Goal: Task Accomplishment & Management: Use online tool/utility

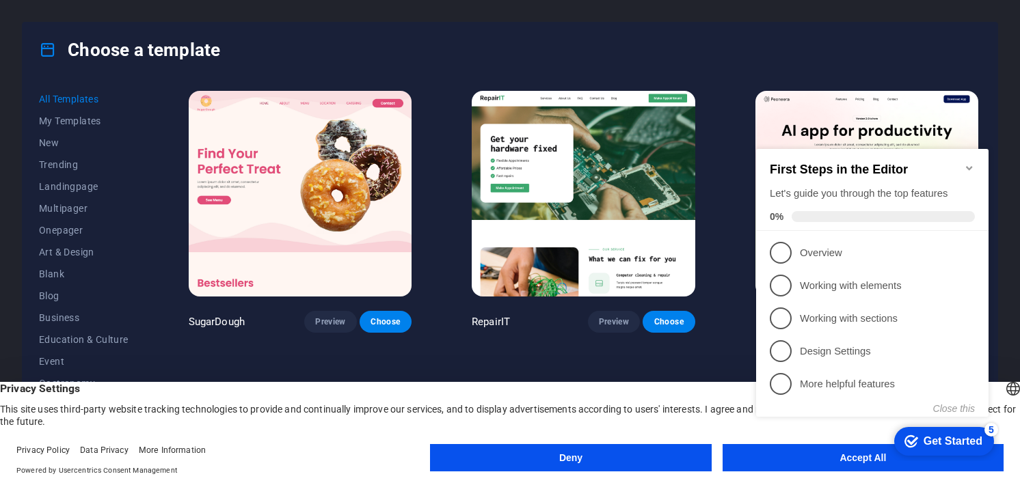
click at [1019, 290] on div "Choose a template All Templates My Templates New Trending Landingpage Multipage…" at bounding box center [510, 242] width 1020 height 485
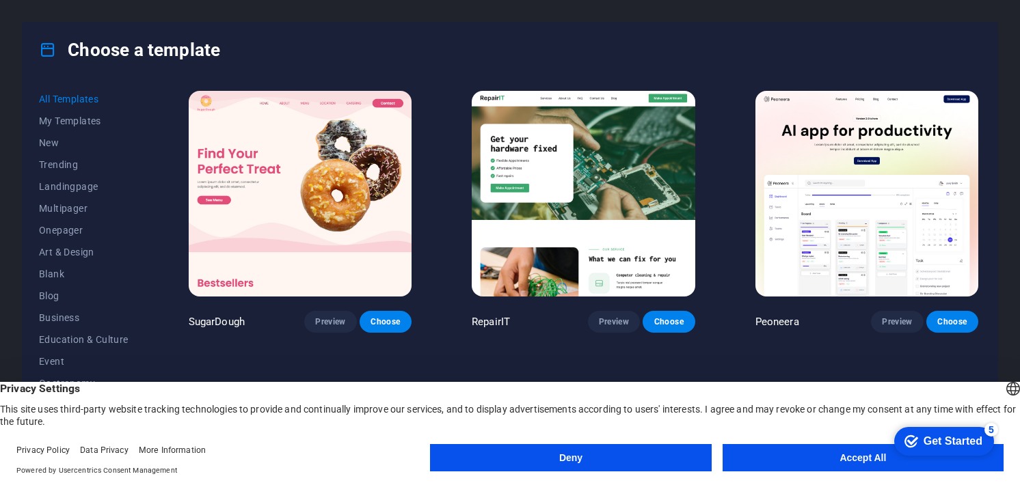
click at [834, 462] on button "Accept All" at bounding box center [862, 457] width 281 height 27
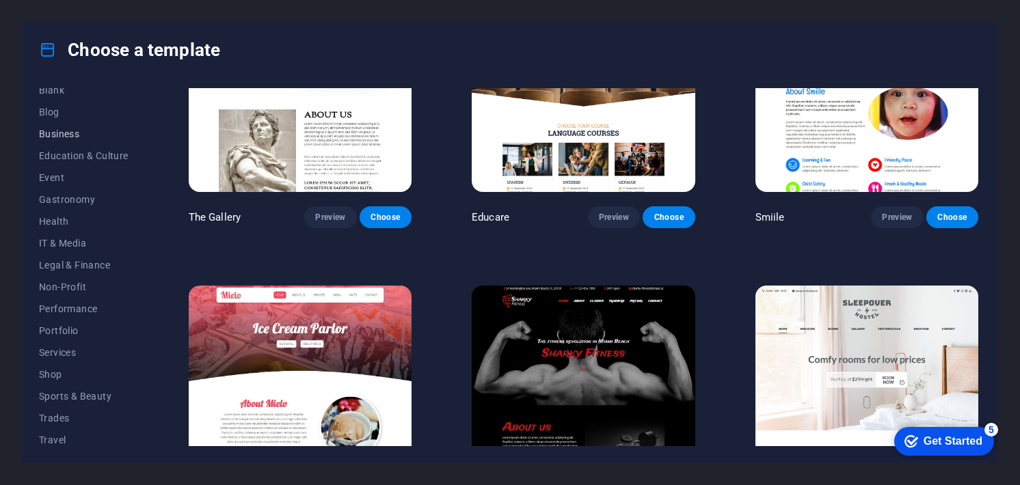
scroll to position [210, 0]
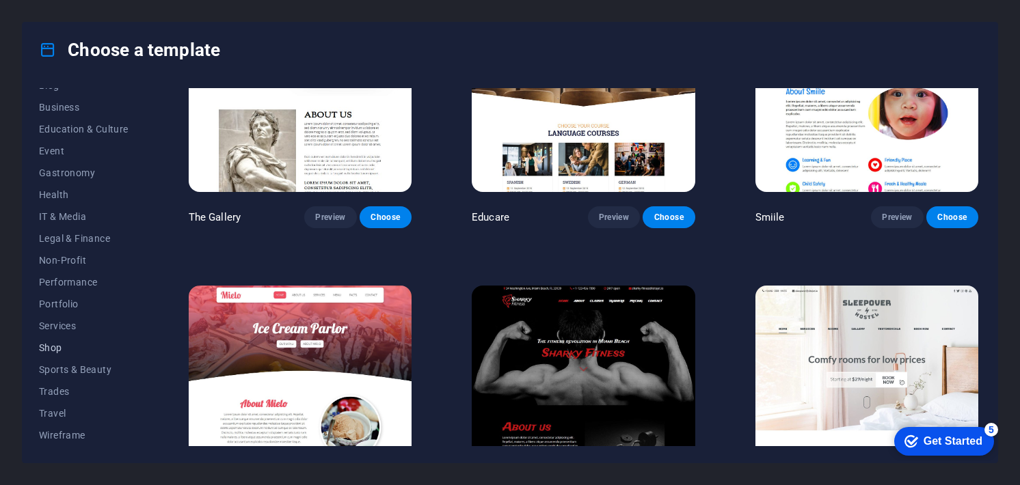
click at [77, 346] on span "Shop" at bounding box center [84, 347] width 90 height 11
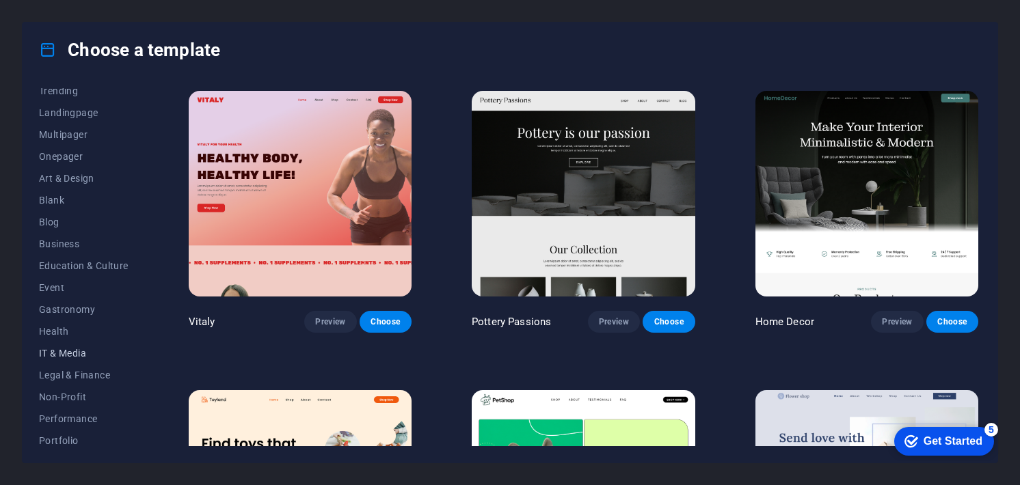
scroll to position [5, 0]
click at [58, 266] on span "Blank" at bounding box center [84, 268] width 90 height 11
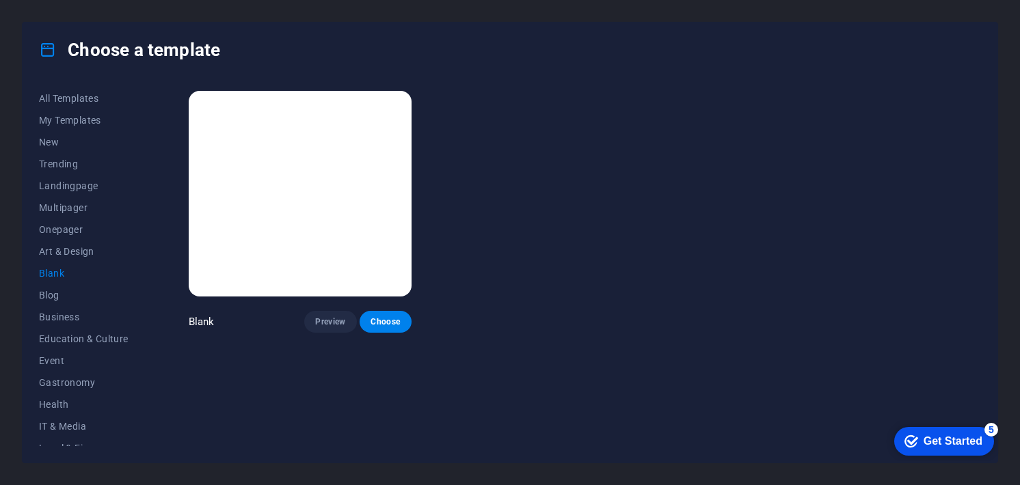
scroll to position [0, 0]
click at [70, 206] on span "Multipager" at bounding box center [84, 208] width 90 height 11
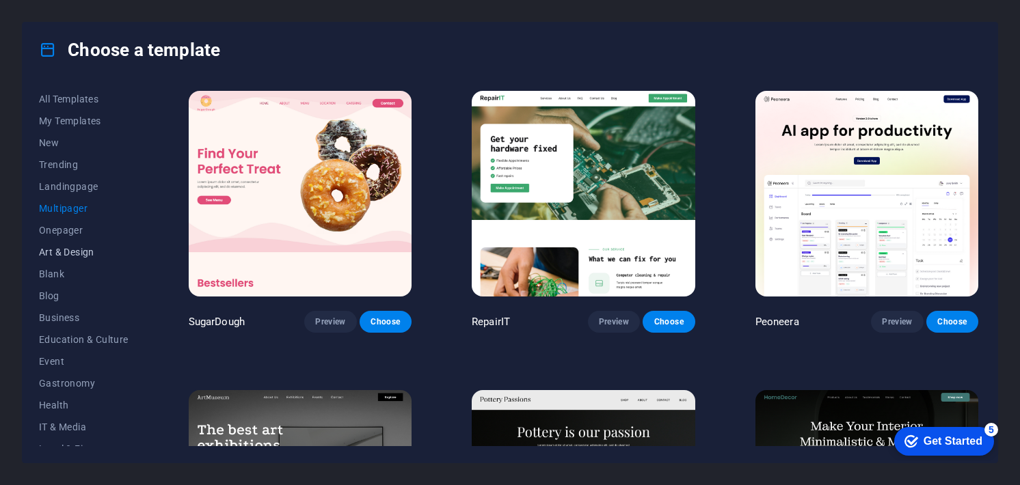
click at [59, 250] on span "Art & Design" at bounding box center [84, 252] width 90 height 11
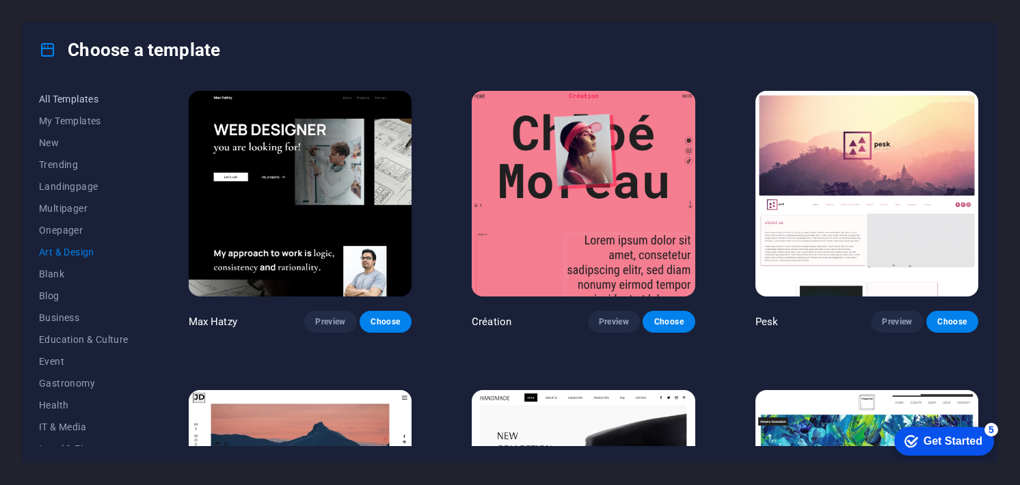
click at [71, 107] on button "All Templates" at bounding box center [84, 99] width 90 height 22
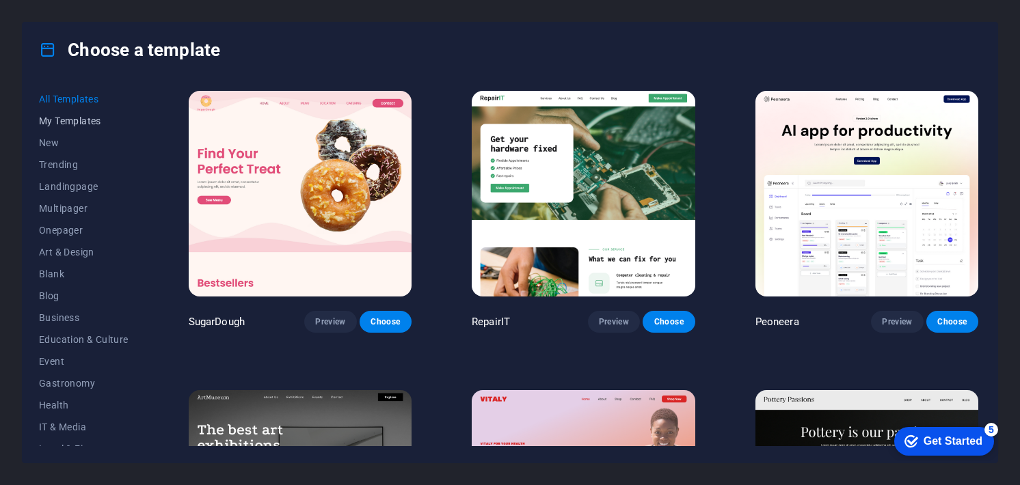
click at [72, 122] on span "My Templates" at bounding box center [84, 120] width 90 height 11
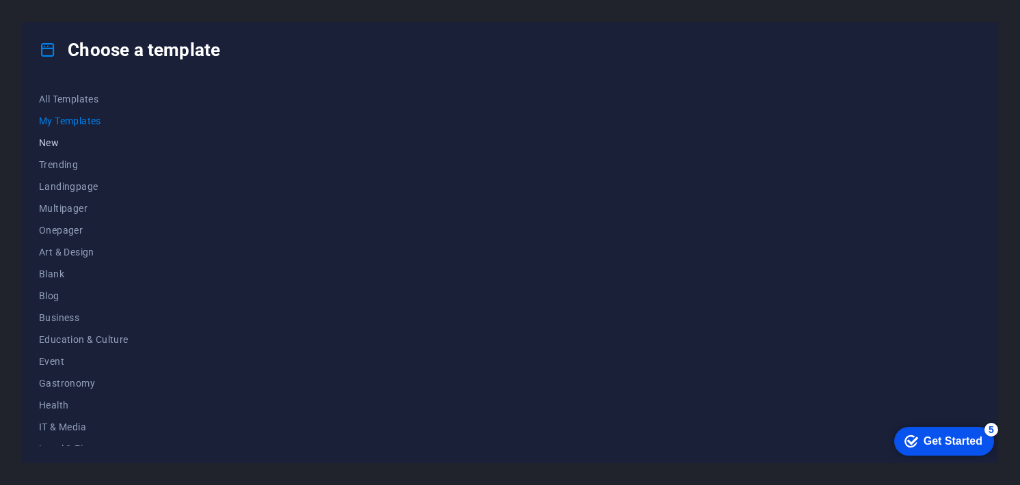
click at [57, 133] on button "New" at bounding box center [84, 143] width 90 height 22
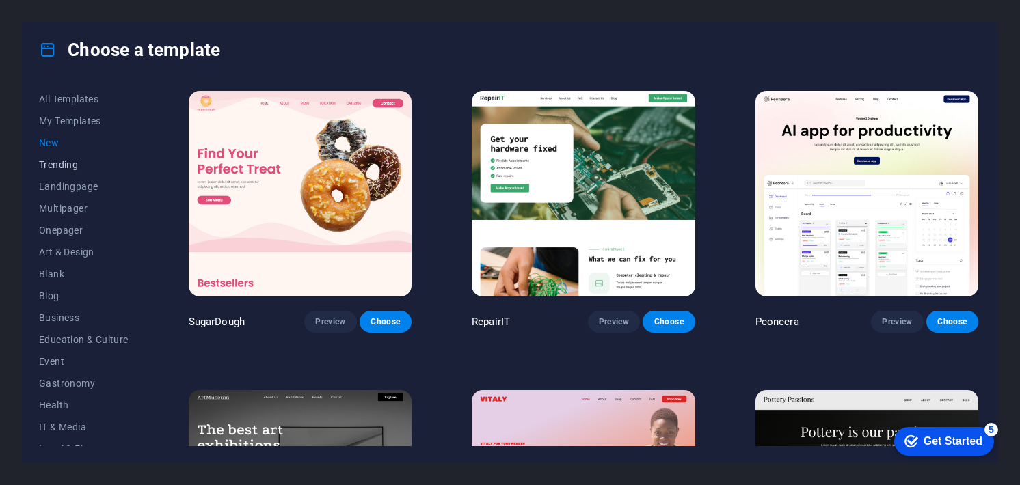
click at [61, 161] on span "Trending" at bounding box center [84, 164] width 90 height 11
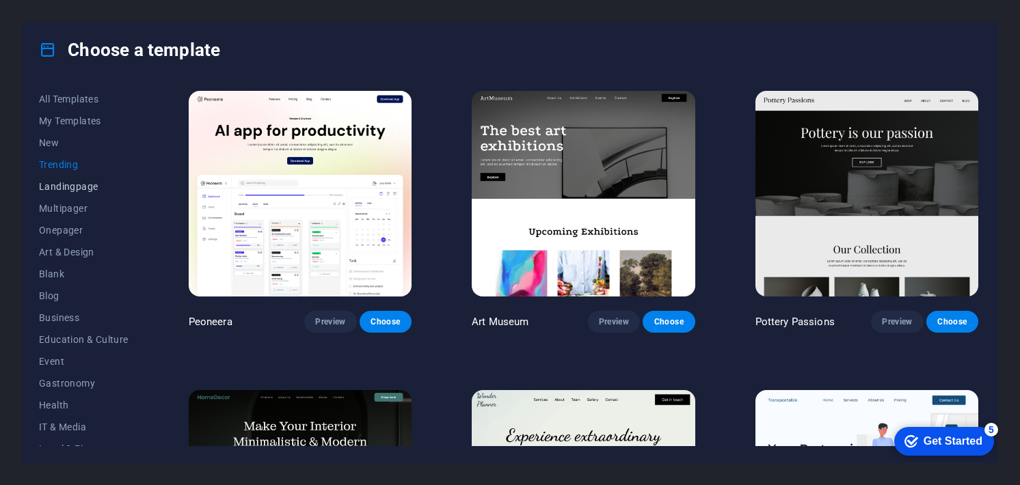
click at [70, 188] on span "Landingpage" at bounding box center [84, 186] width 90 height 11
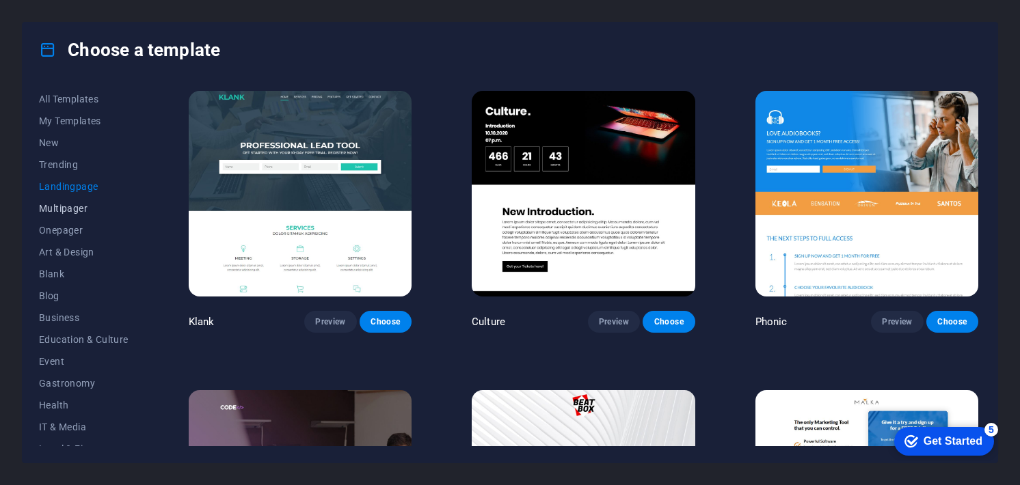
click at [71, 206] on span "Multipager" at bounding box center [84, 208] width 90 height 11
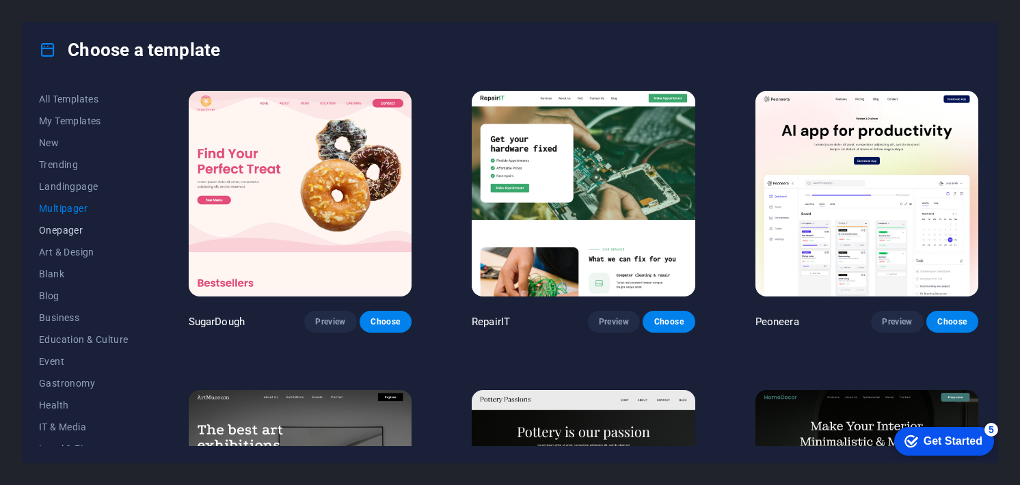
click at [74, 235] on span "Onepager" at bounding box center [84, 230] width 90 height 11
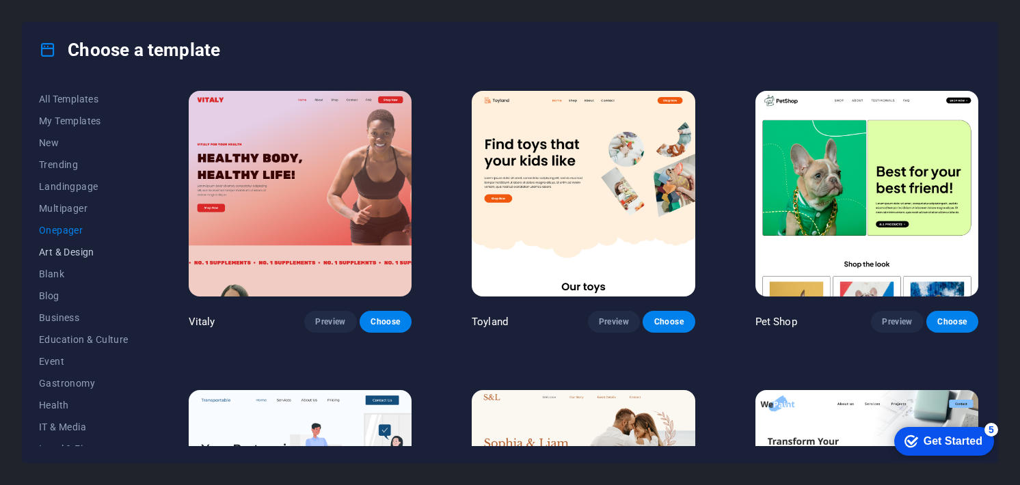
click at [74, 251] on span "Art & Design" at bounding box center [84, 252] width 90 height 11
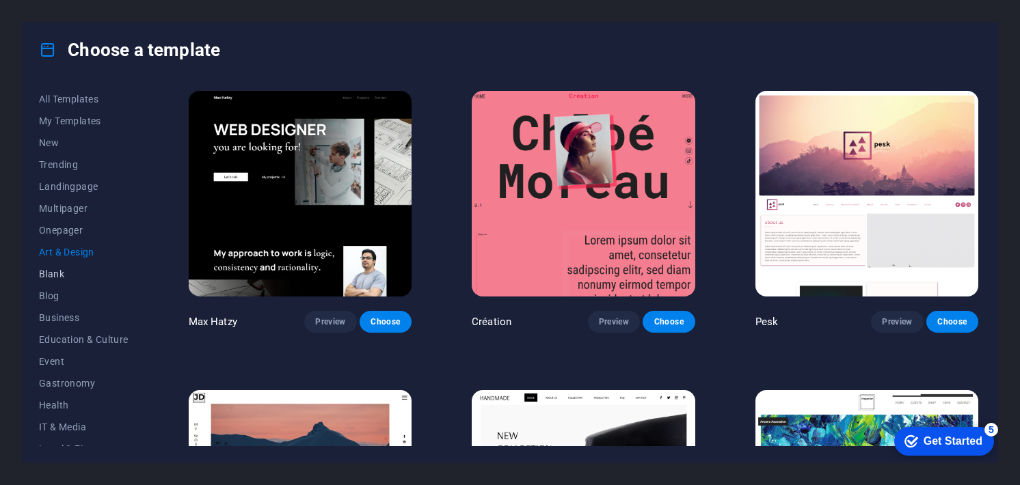
click at [68, 266] on button "Blank" at bounding box center [84, 274] width 90 height 22
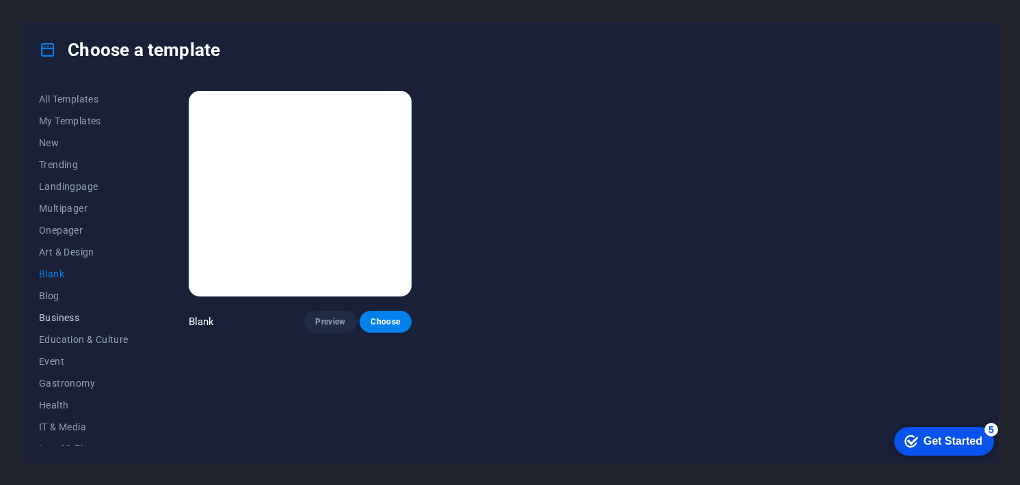
click at [69, 316] on span "Business" at bounding box center [84, 317] width 90 height 11
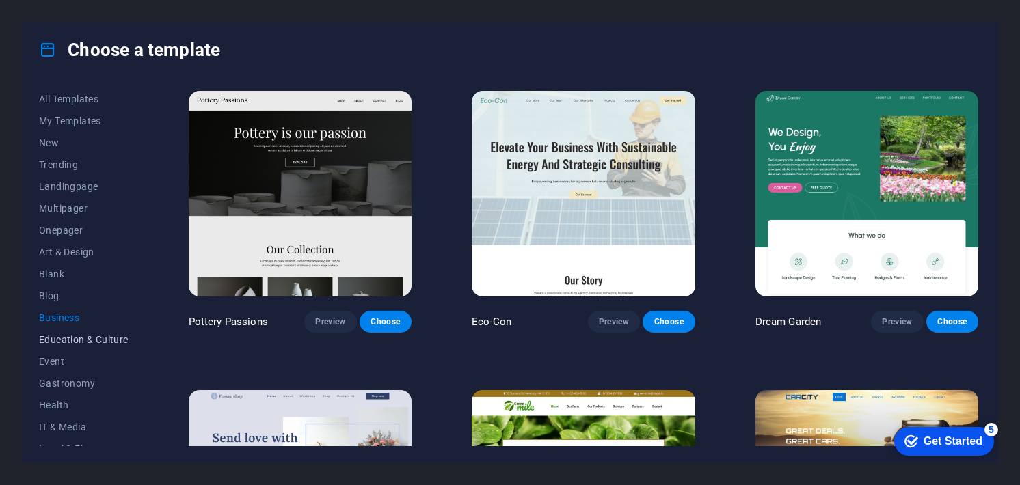
click at [74, 336] on span "Education & Culture" at bounding box center [84, 339] width 90 height 11
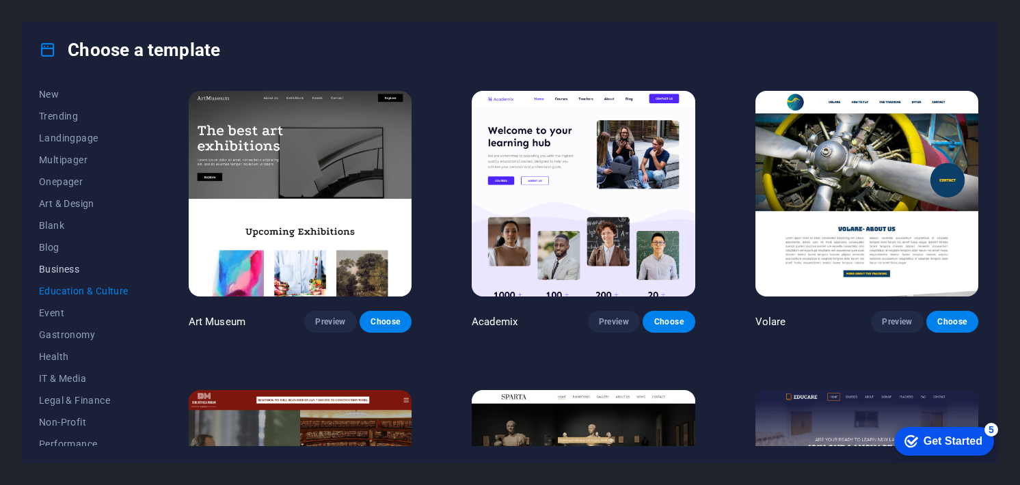
scroll to position [68, 0]
click at [77, 321] on button "Gastronomy" at bounding box center [84, 315] width 90 height 22
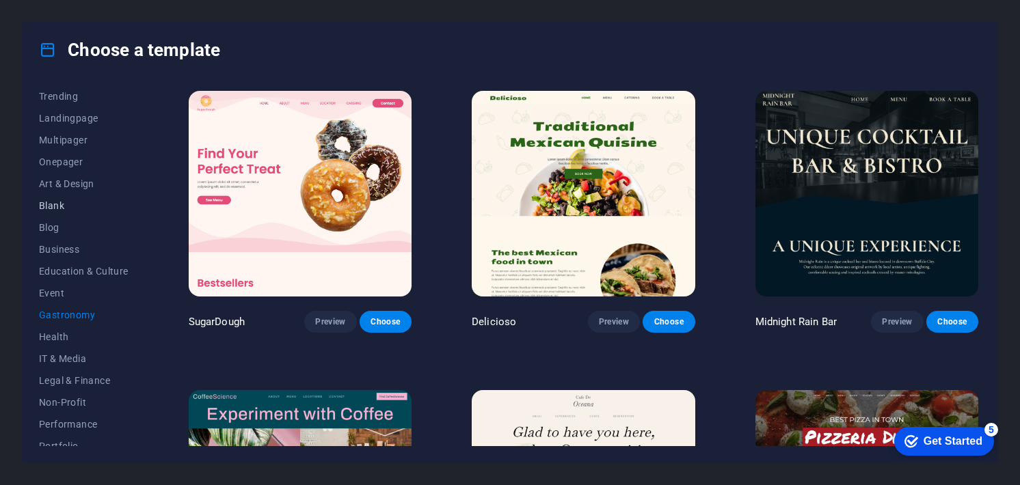
click at [59, 206] on span "Blank" at bounding box center [84, 205] width 90 height 11
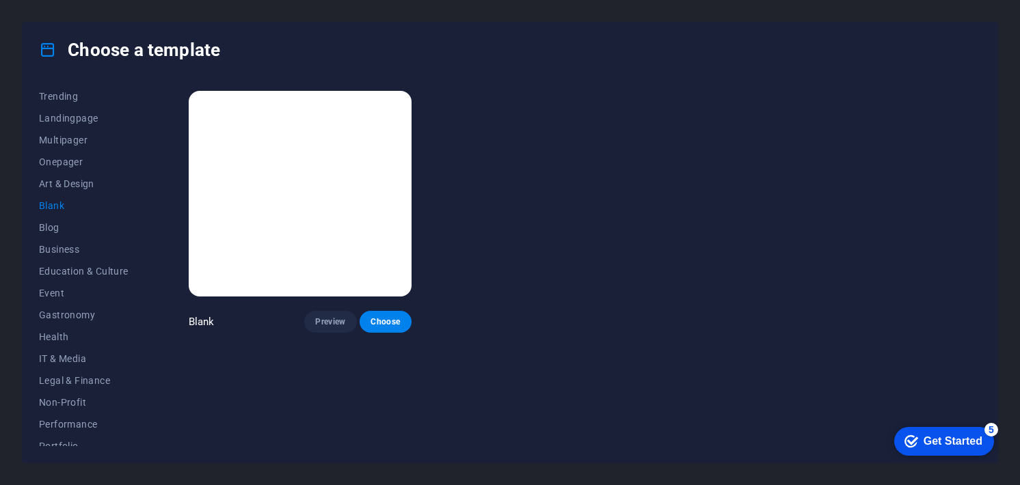
drag, startPoint x: 385, startPoint y: 318, endPoint x: 490, endPoint y: 292, distance: 108.6
click at [520, 292] on div "Blank Preview Choose" at bounding box center [583, 210] width 795 height 245
click at [383, 320] on span "Choose" at bounding box center [385, 321] width 30 height 11
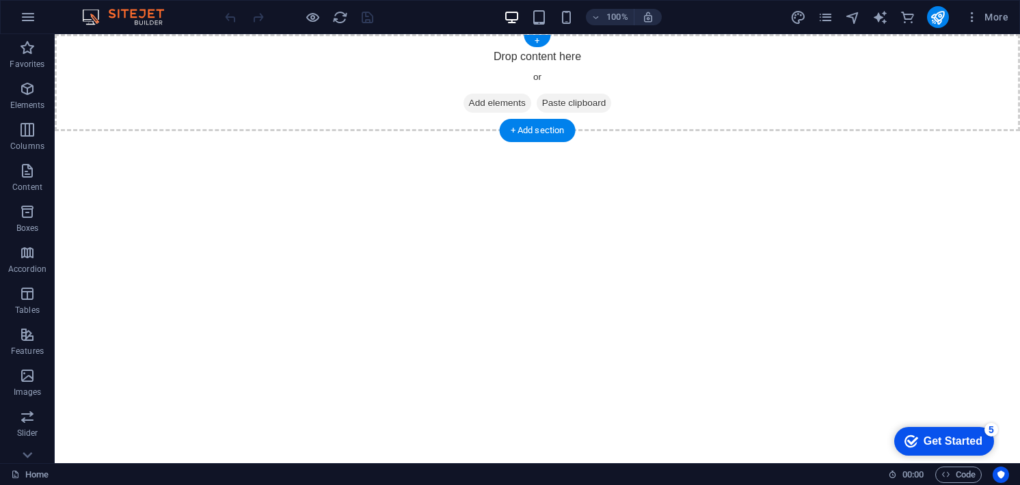
click at [500, 105] on span "Add elements" at bounding box center [497, 103] width 68 height 19
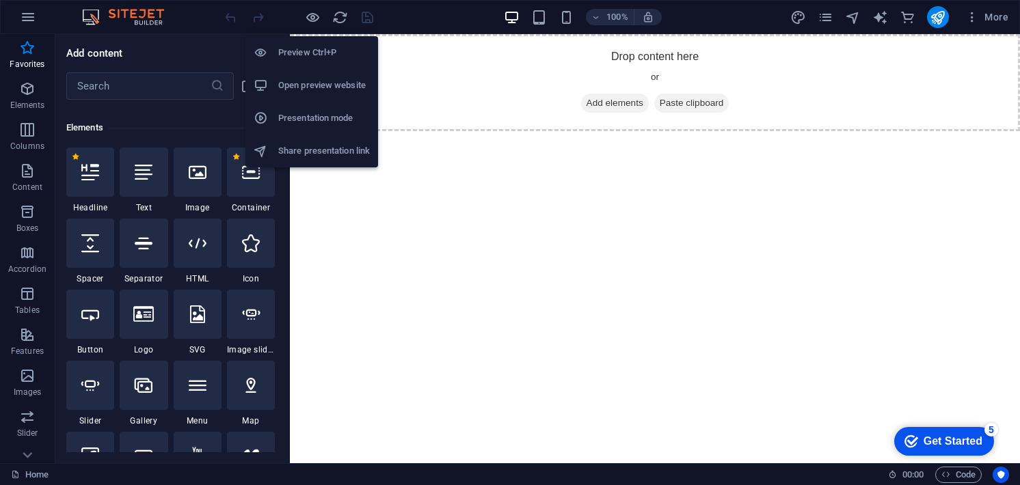
click at [301, 83] on h6 "Open preview website" at bounding box center [324, 85] width 92 height 16
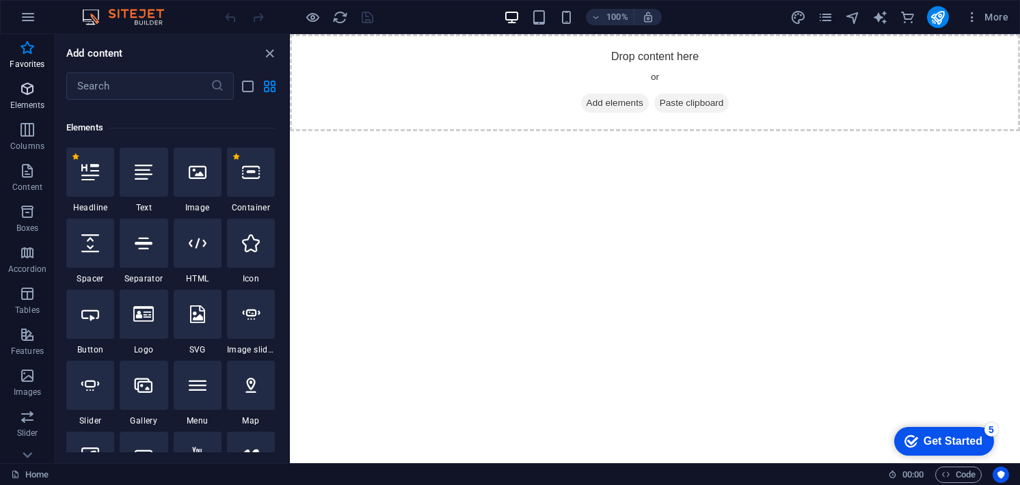
click at [42, 92] on span "Elements" at bounding box center [27, 97] width 55 height 33
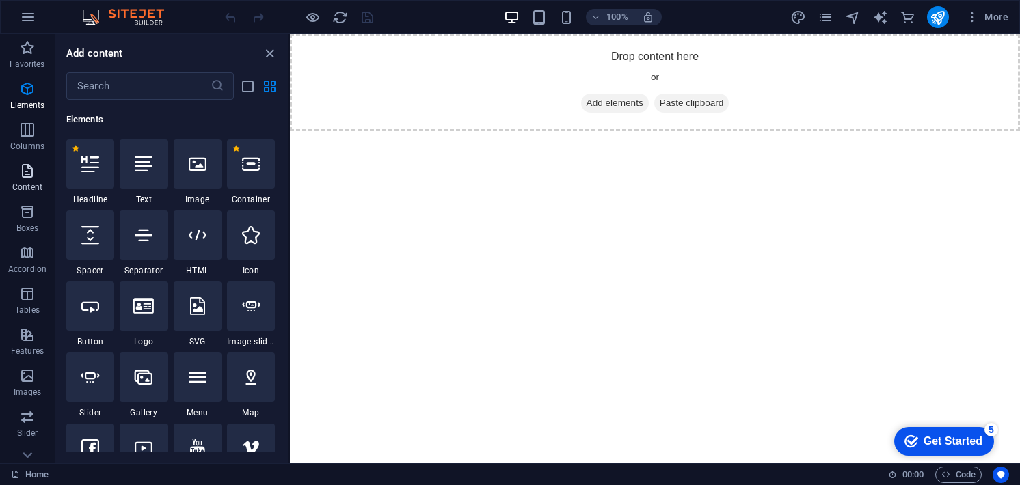
click at [19, 167] on icon "button" at bounding box center [27, 171] width 16 height 16
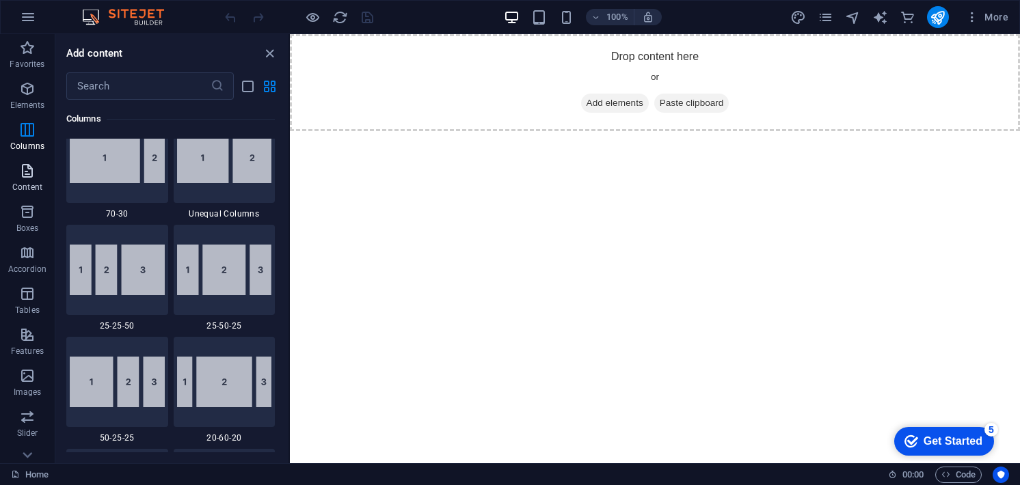
scroll to position [2391, 0]
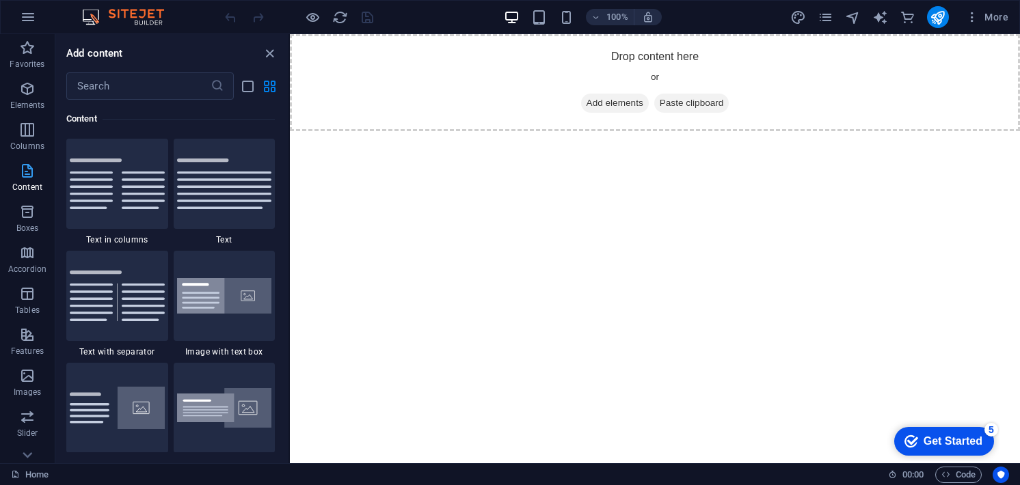
click at [25, 180] on span "Content" at bounding box center [27, 179] width 55 height 33
click at [24, 206] on icon "button" at bounding box center [27, 212] width 16 height 16
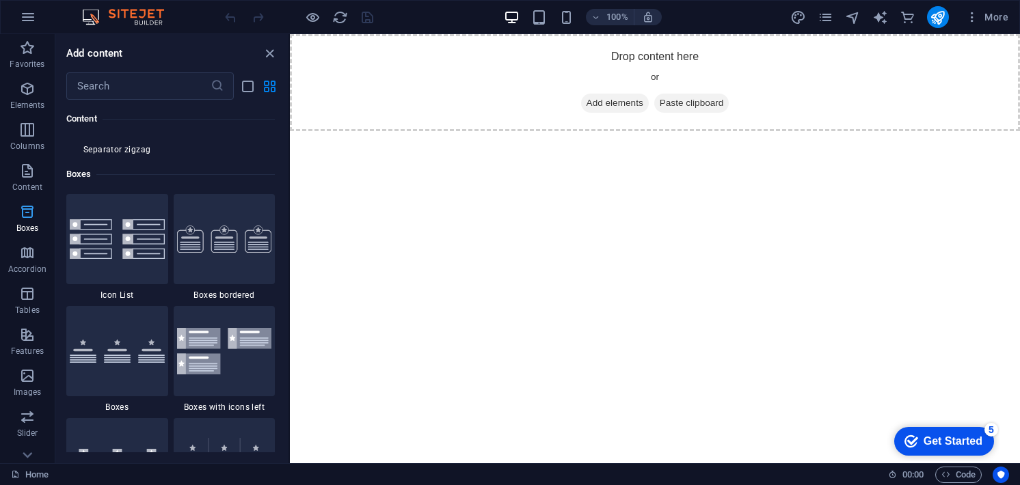
scroll to position [3770, 0]
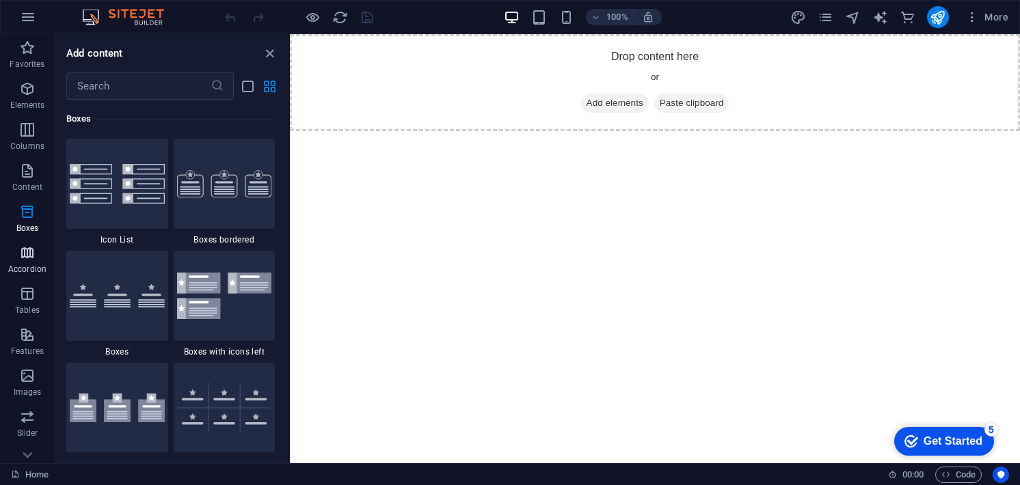
click at [24, 253] on icon "button" at bounding box center [27, 253] width 16 height 16
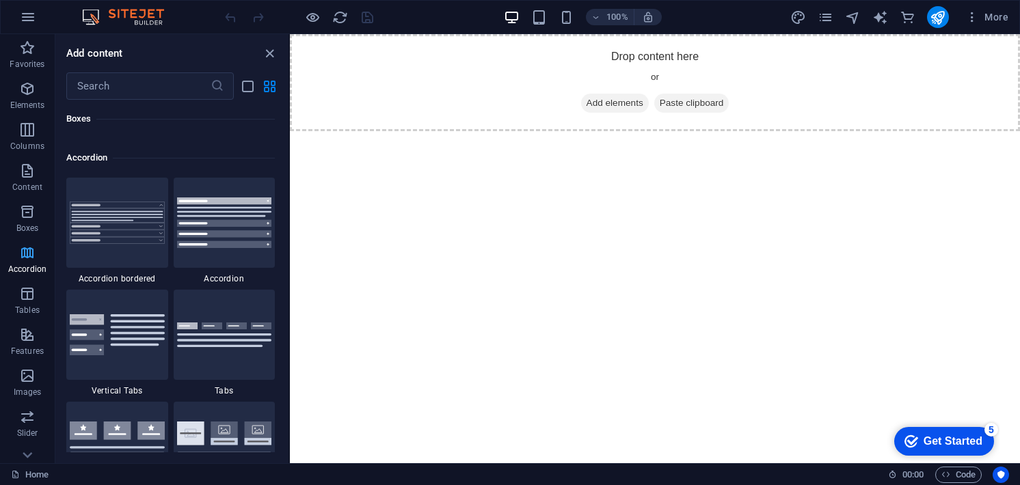
scroll to position [4363, 0]
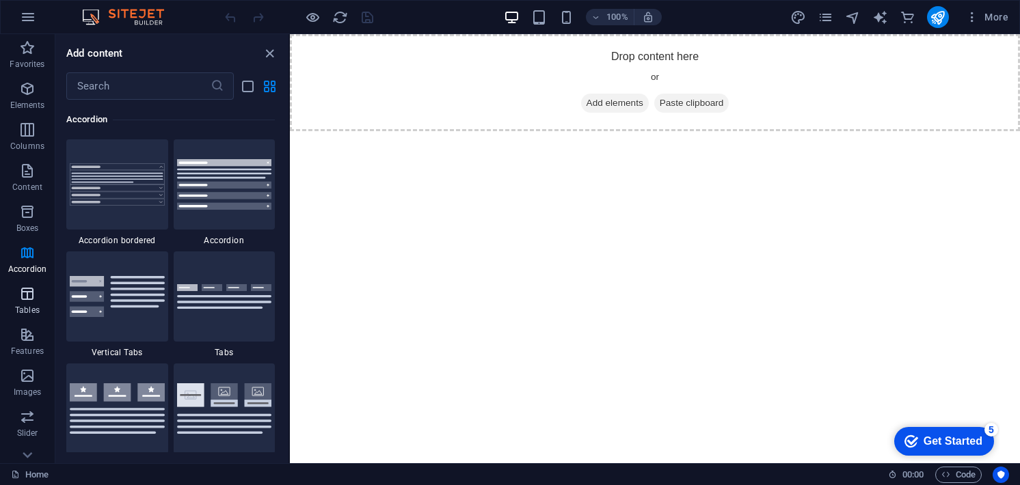
click at [30, 296] on icon "button" at bounding box center [27, 294] width 16 height 16
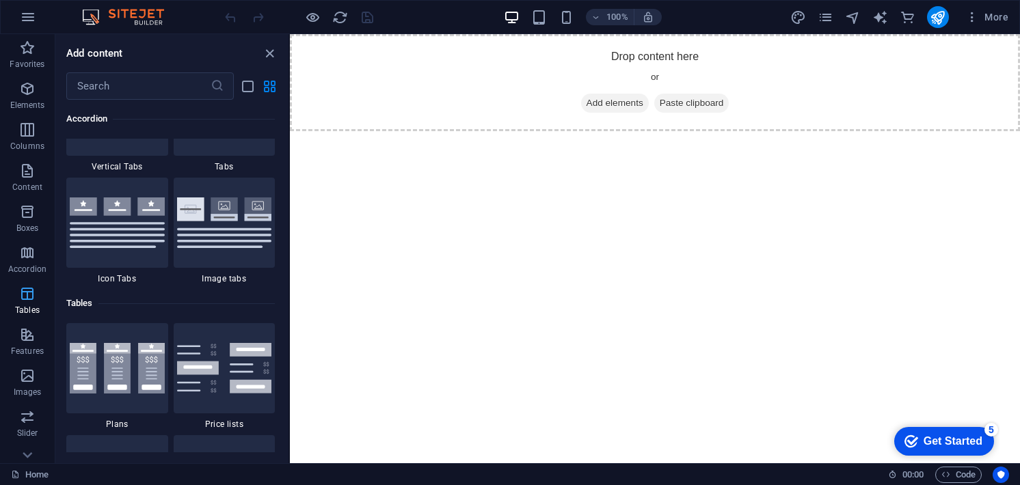
scroll to position [4733, 0]
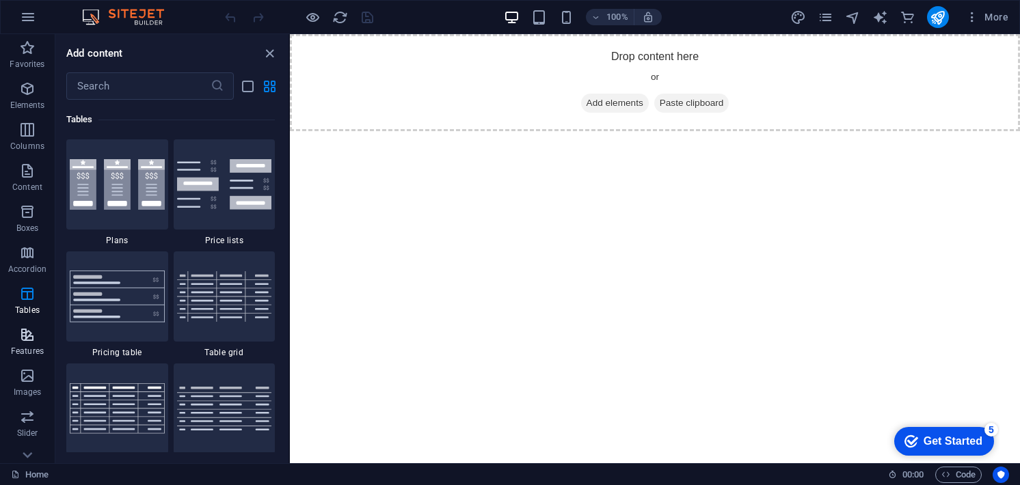
click at [25, 340] on icon "button" at bounding box center [27, 335] width 16 height 16
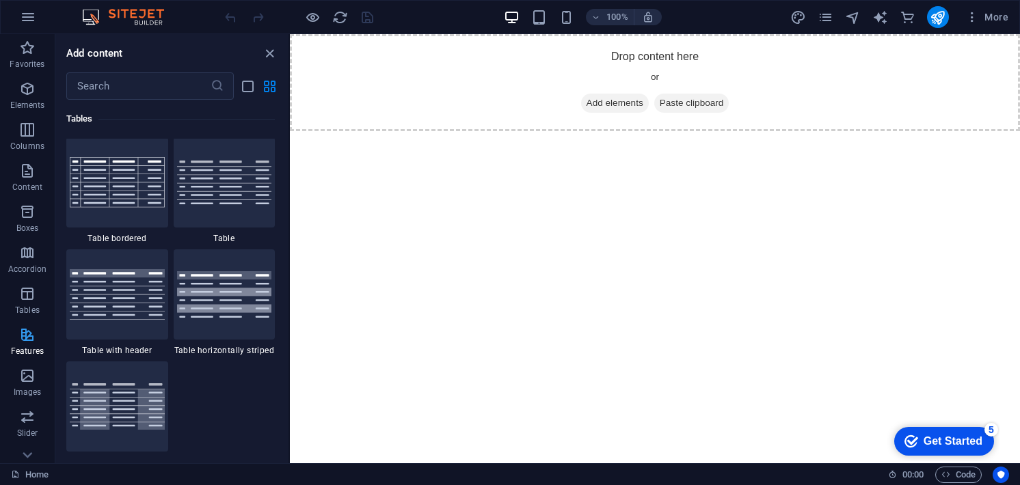
scroll to position [5326, 0]
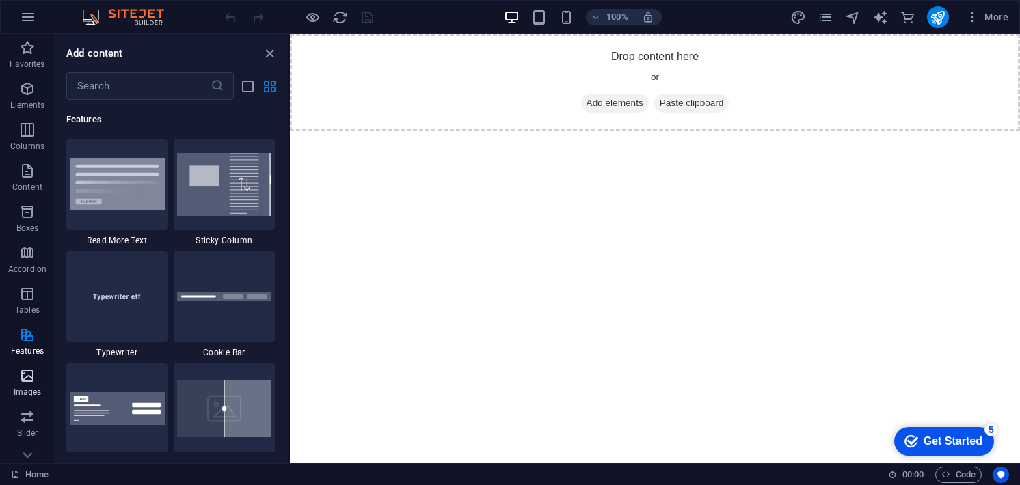
click at [30, 383] on icon "button" at bounding box center [27, 376] width 16 height 16
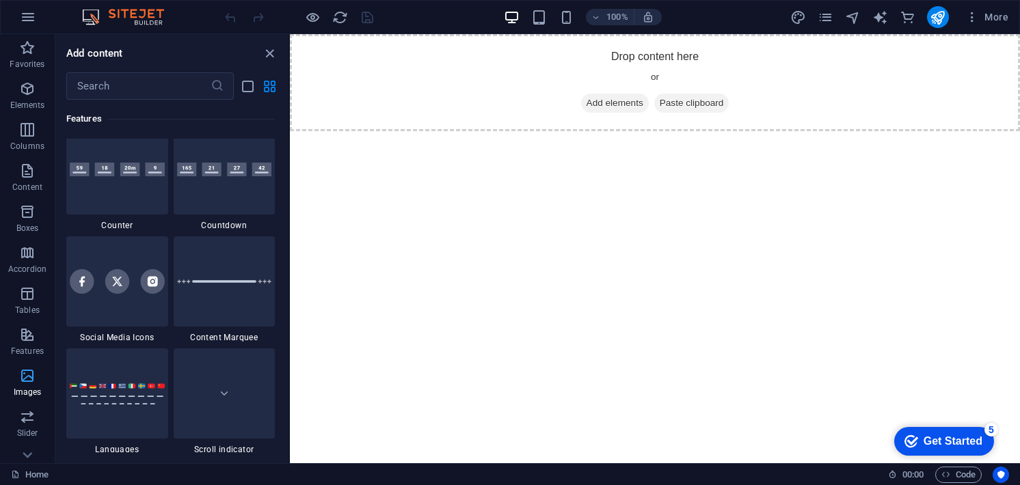
scroll to position [6930, 0]
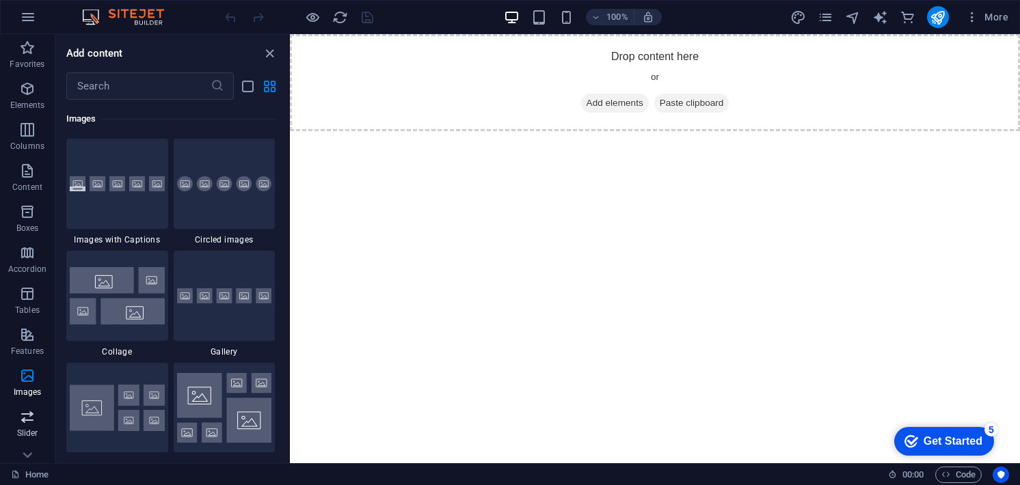
click at [26, 426] on span "Slider" at bounding box center [27, 425] width 55 height 33
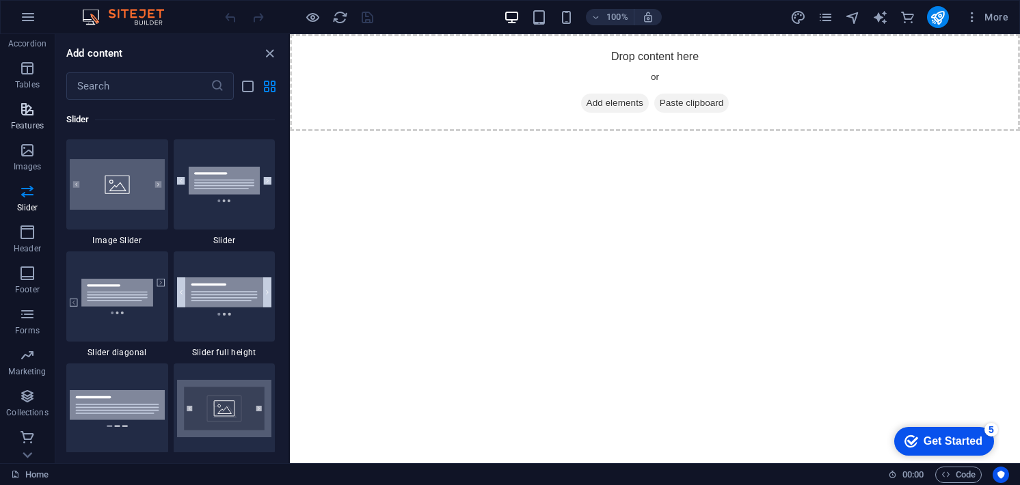
scroll to position [227, 0]
click at [23, 236] on icon "button" at bounding box center [27, 231] width 16 height 16
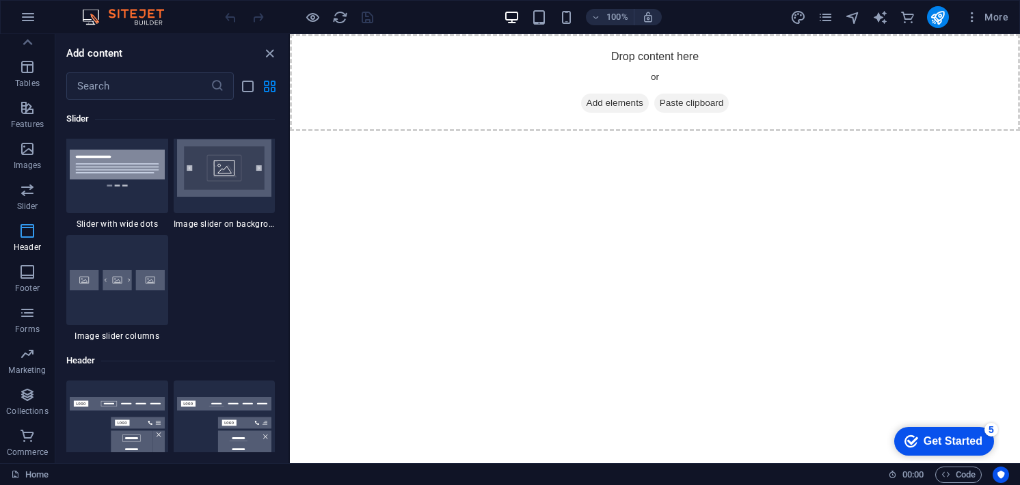
scroll to position [8229, 0]
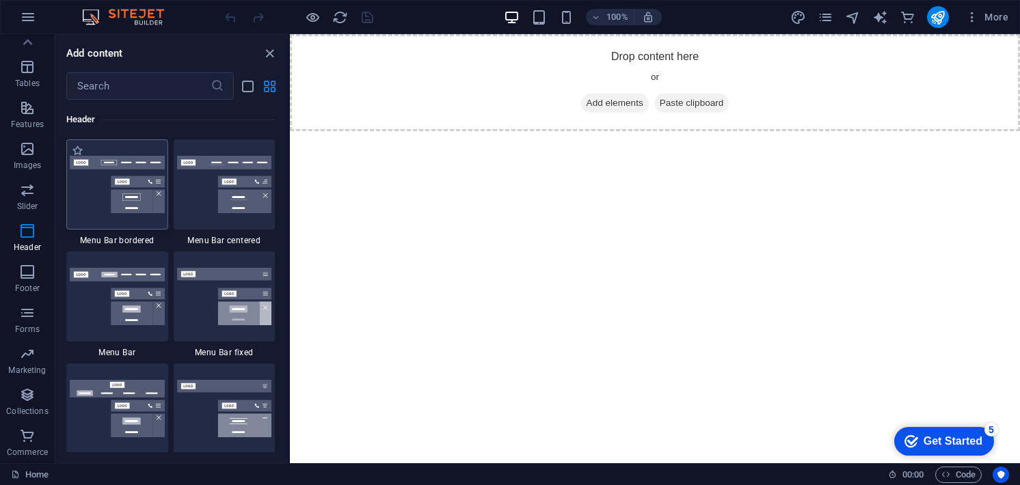
click at [131, 183] on img at bounding box center [117, 184] width 95 height 57
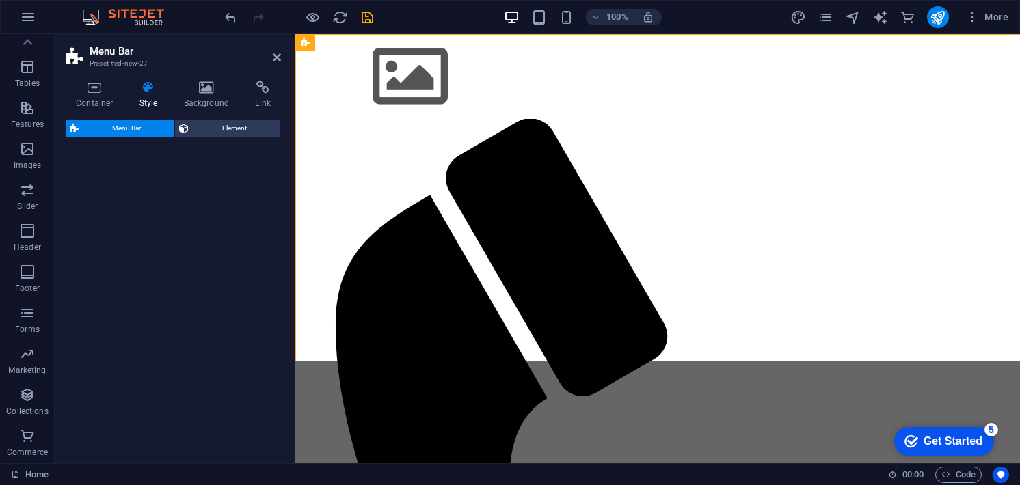
select select "rem"
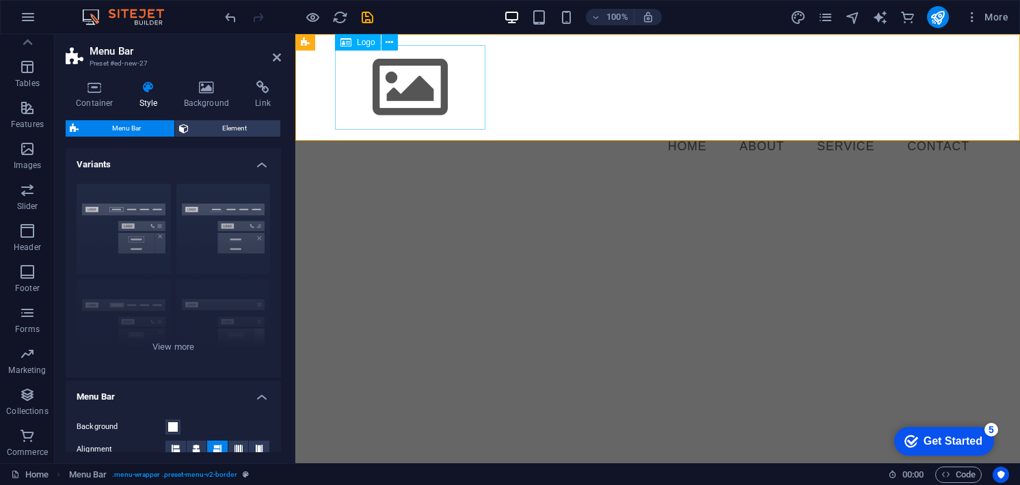
click at [357, 40] on span "Logo" at bounding box center [366, 42] width 18 height 8
click at [392, 42] on icon at bounding box center [389, 43] width 8 height 14
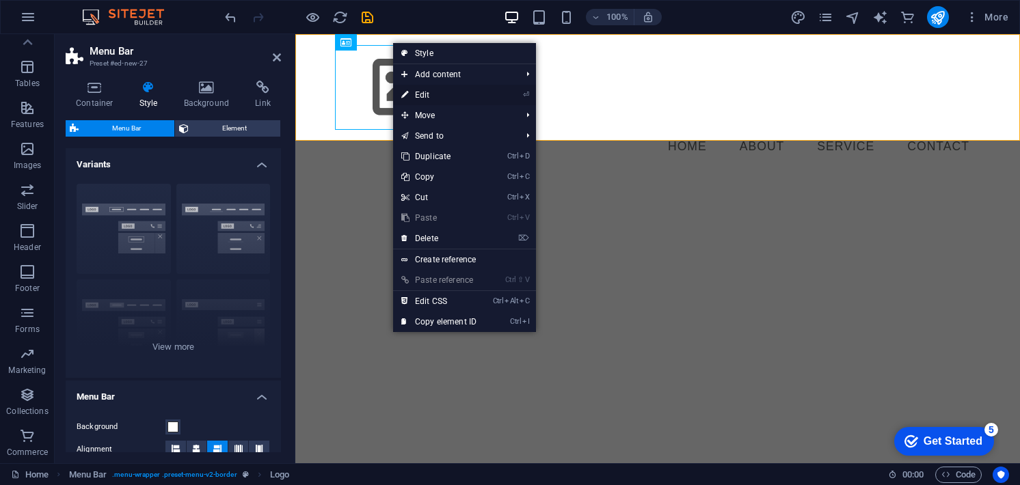
click at [482, 96] on link "⏎ Edit" at bounding box center [439, 95] width 92 height 21
select select "px"
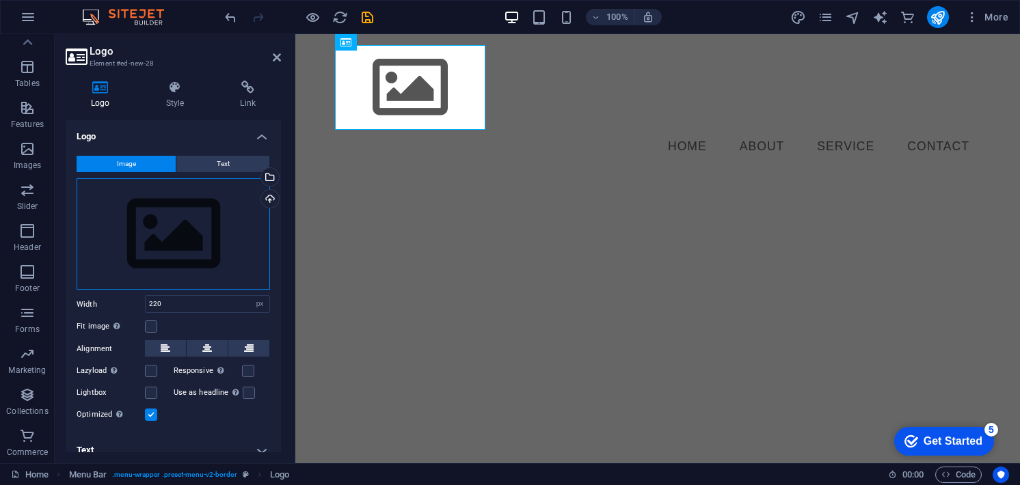
click at [194, 222] on div "Drag files here, click to choose files or select files from Files or our free s…" at bounding box center [173, 234] width 193 height 112
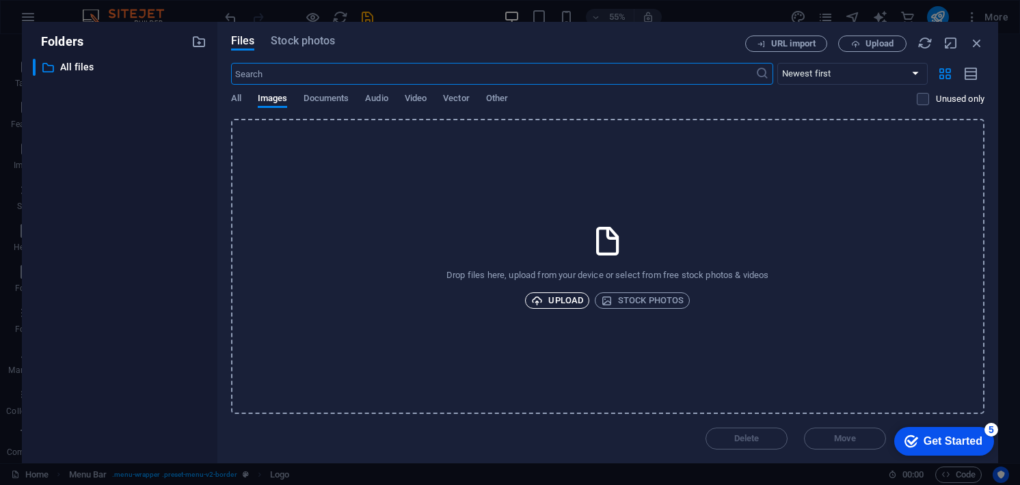
click at [552, 295] on span "Upload" at bounding box center [557, 300] width 52 height 16
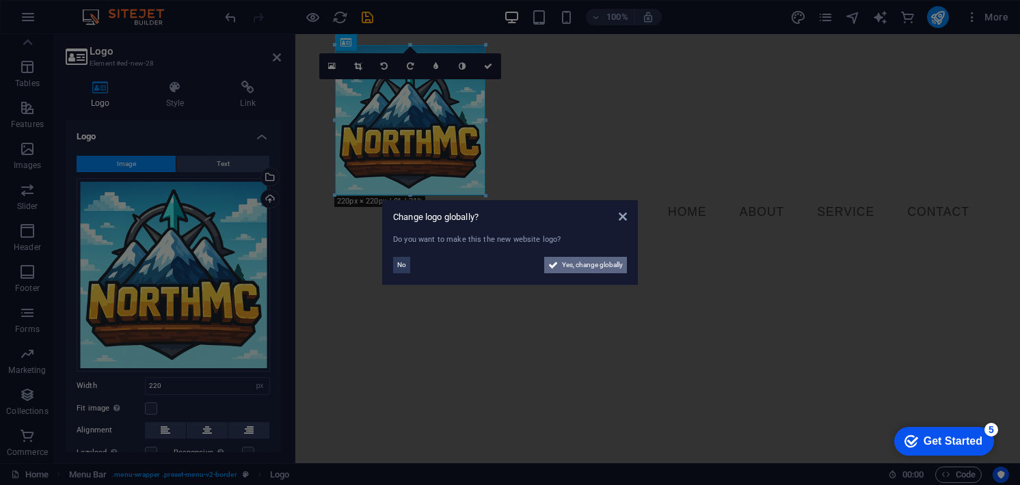
click at [575, 269] on span "Yes, change globally" at bounding box center [592, 265] width 61 height 16
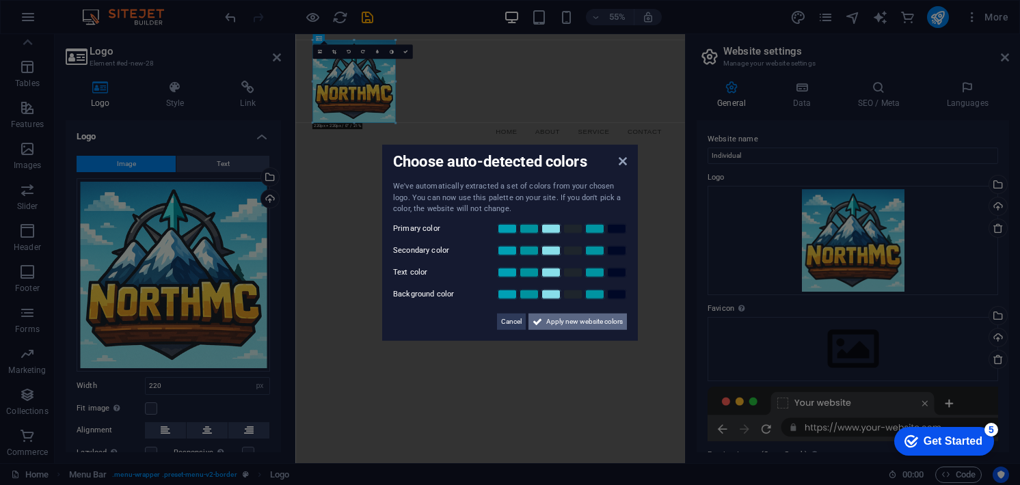
click at [575, 325] on span "Apply new website colors" at bounding box center [584, 321] width 77 height 16
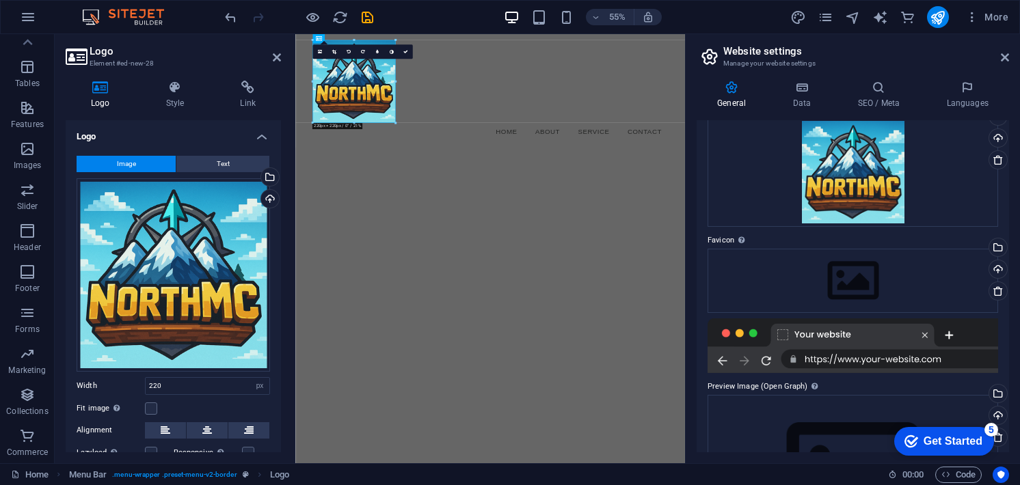
scroll to position [137, 0]
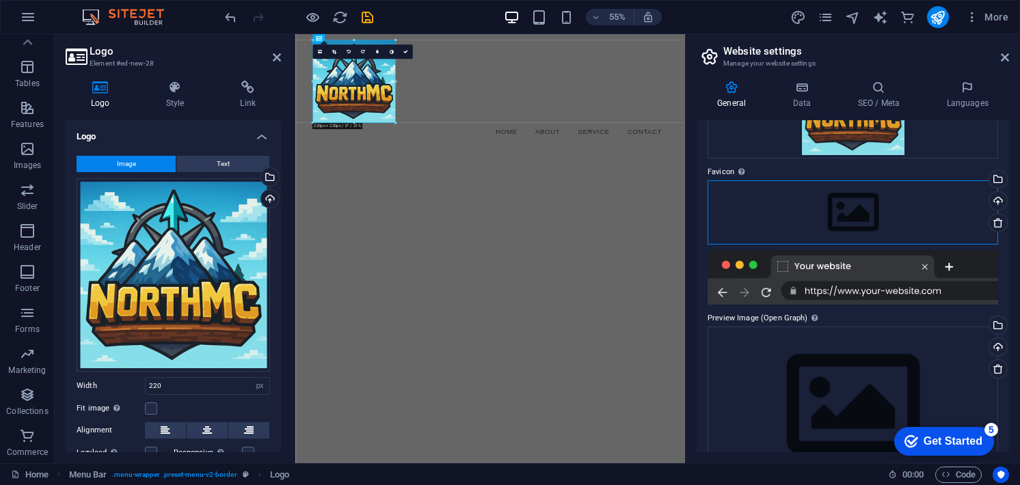
click at [869, 211] on div "Drag files here, click to choose files or select files from Files or our free s…" at bounding box center [852, 212] width 290 height 64
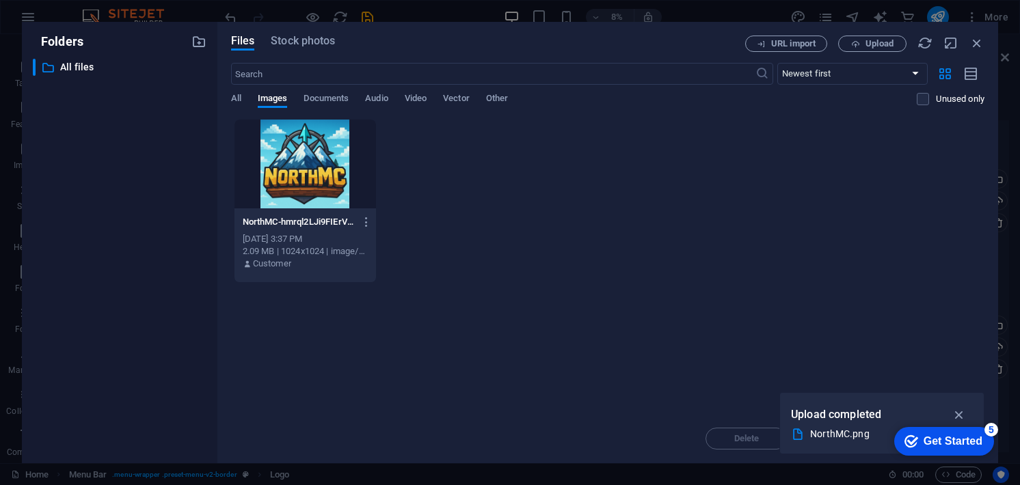
click at [322, 162] on div at bounding box center [304, 164] width 141 height 89
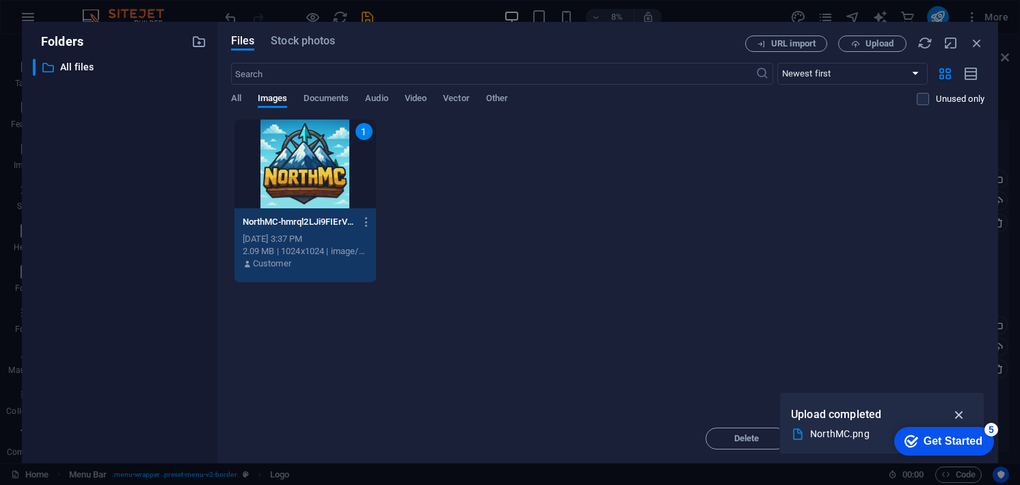
click at [956, 413] on icon "button" at bounding box center [959, 414] width 16 height 15
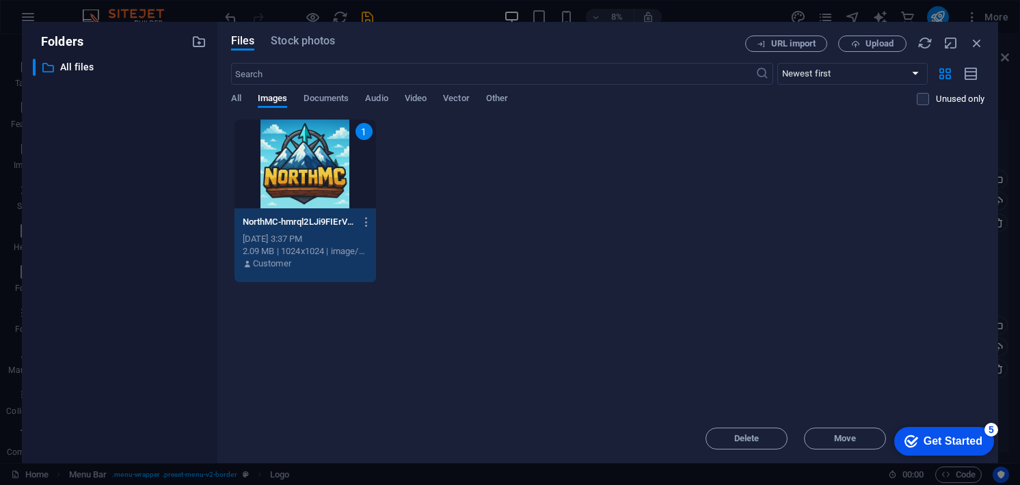
click at [979, 435] on div "Get Started" at bounding box center [952, 441] width 59 height 12
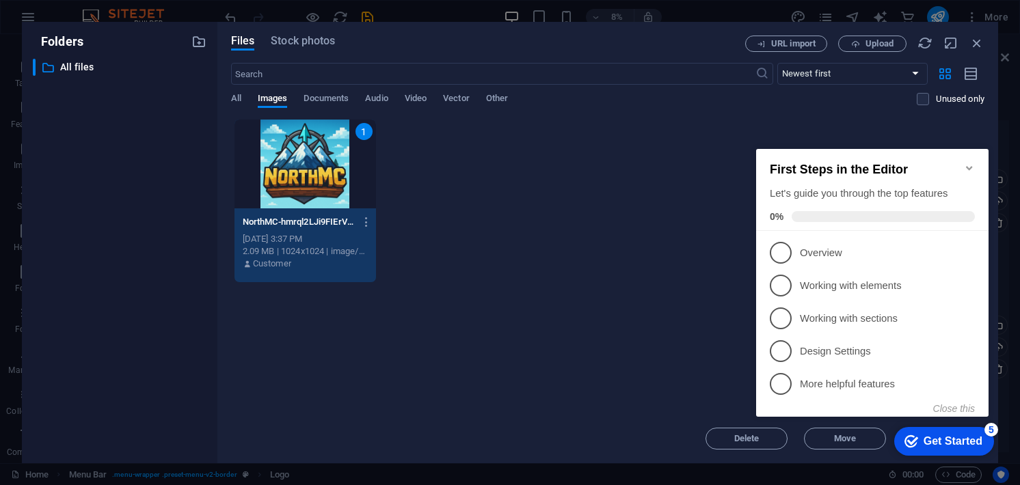
click at [605, 337] on div "Drop files here to upload them instantly 1 NorthMC-hmrql2LJi9FIErVL55uGOw.png N…" at bounding box center [607, 266] width 753 height 295
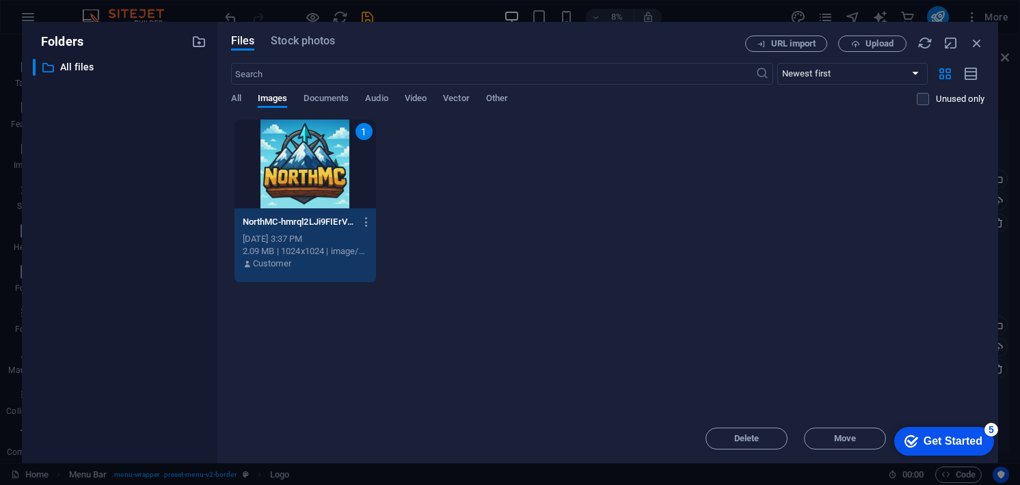
click at [913, 437] on icon "Get Started 5 items remaining, 0% complete" at bounding box center [911, 441] width 14 height 12
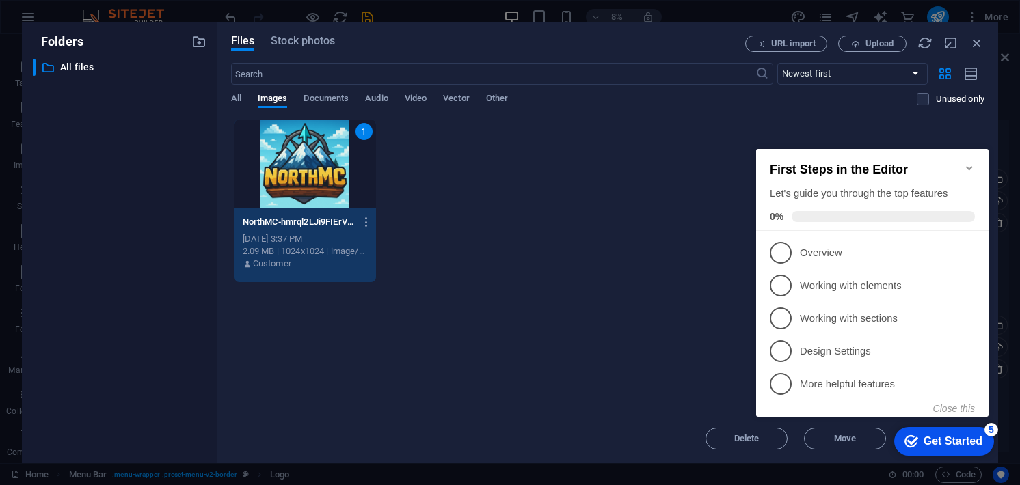
click at [631, 320] on div "Drop files here to upload them instantly 1 NorthMC-hmrql2LJi9FIErVL55uGOw.png N…" at bounding box center [607, 266] width 753 height 295
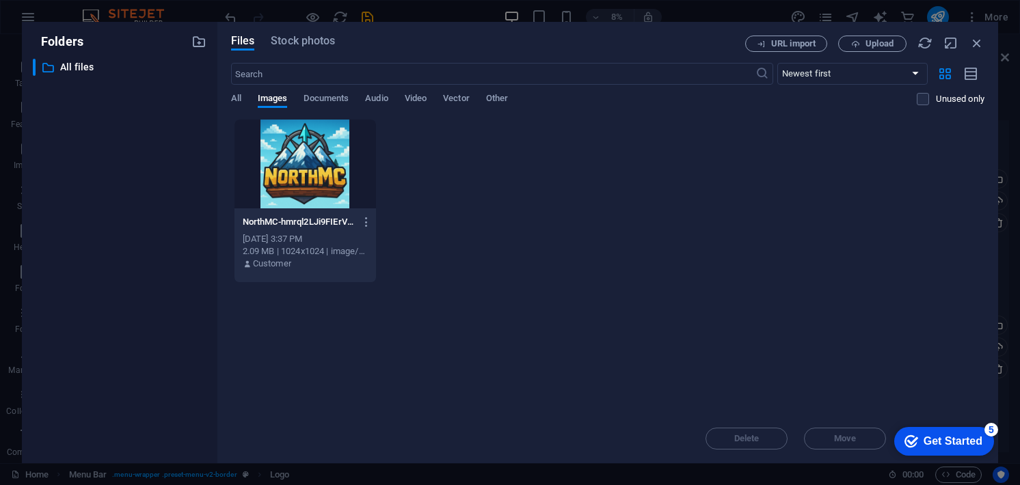
click at [333, 172] on div at bounding box center [304, 164] width 141 height 89
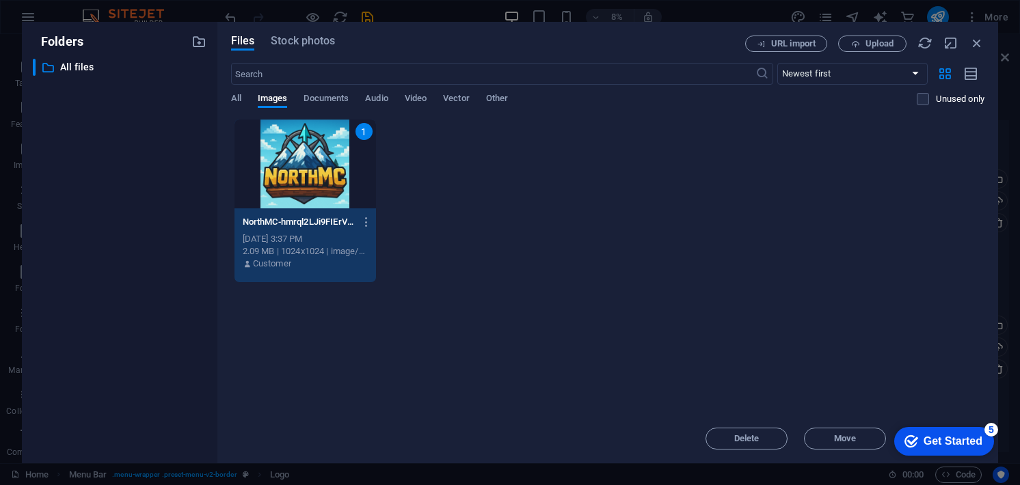
click at [332, 172] on div "1" at bounding box center [304, 164] width 141 height 89
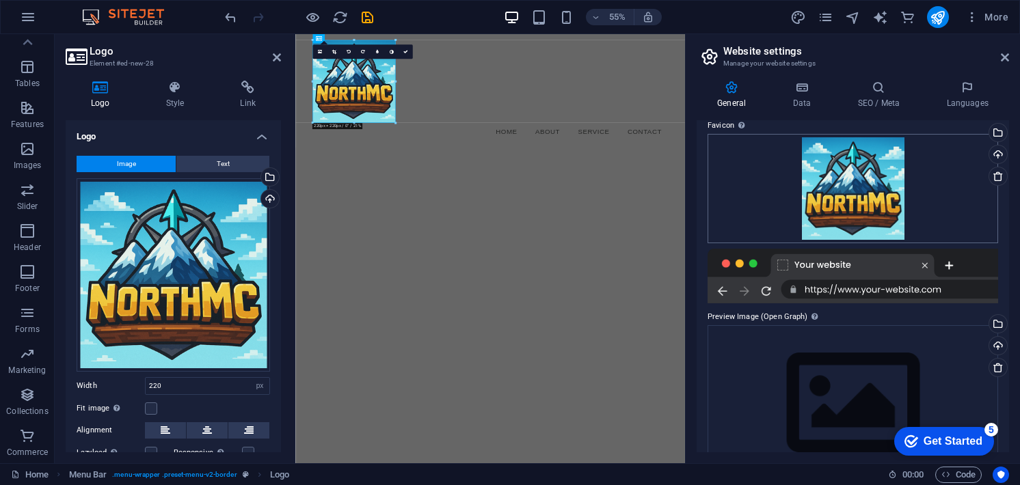
scroll to position [223, 0]
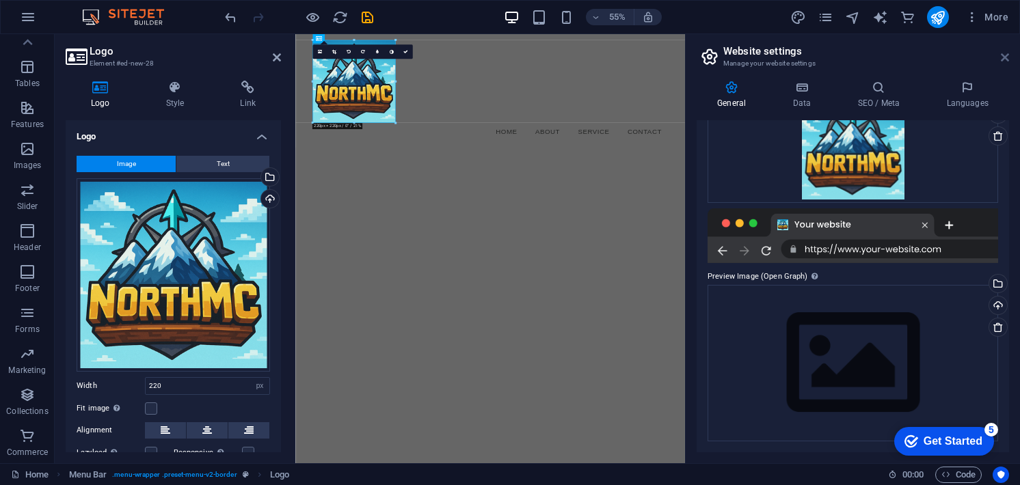
click at [1003, 53] on icon at bounding box center [1005, 57] width 8 height 11
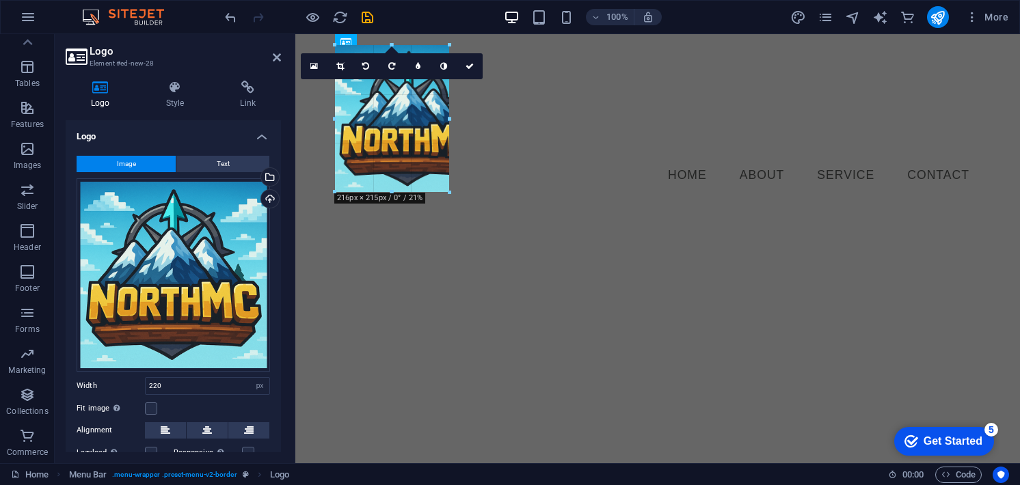
drag, startPoint x: 485, startPoint y: 193, endPoint x: 146, endPoint y: 122, distance: 345.7
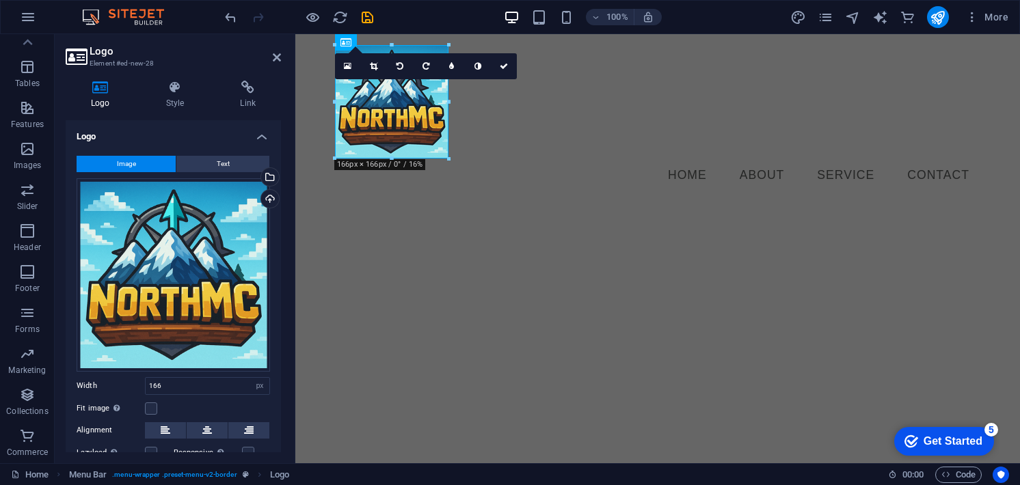
type input "220"
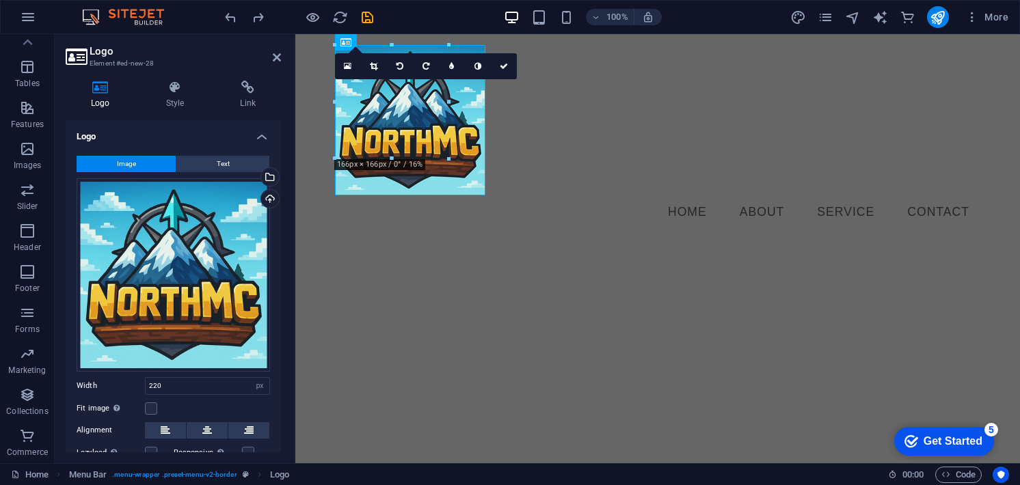
click at [584, 241] on html "Skip to main content Menu Home About Service Contact" at bounding box center [657, 137] width 724 height 206
click at [534, 195] on nav "Home About Service Contact" at bounding box center [657, 212] width 645 height 34
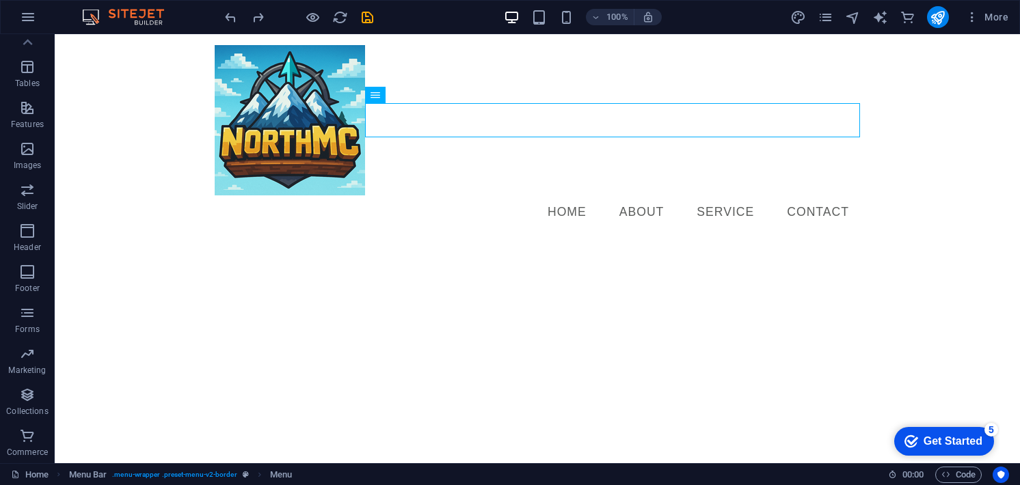
click at [487, 239] on html "Skip to main content Menu Home About Service Contact" at bounding box center [537, 137] width 965 height 206
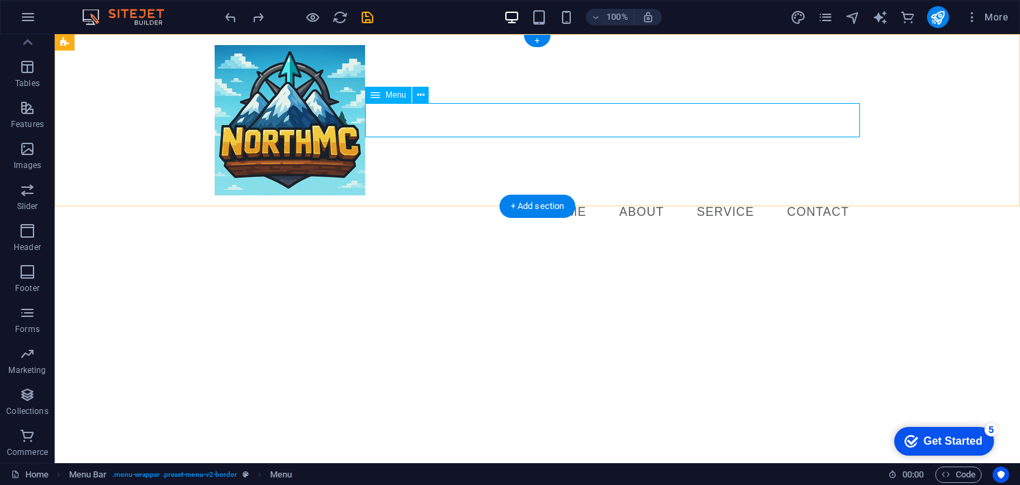
click at [567, 195] on nav "Home About Service Contact" at bounding box center [537, 212] width 645 height 34
click at [391, 92] on span "Menu" at bounding box center [395, 95] width 21 height 8
click at [419, 98] on icon at bounding box center [421, 95] width 8 height 14
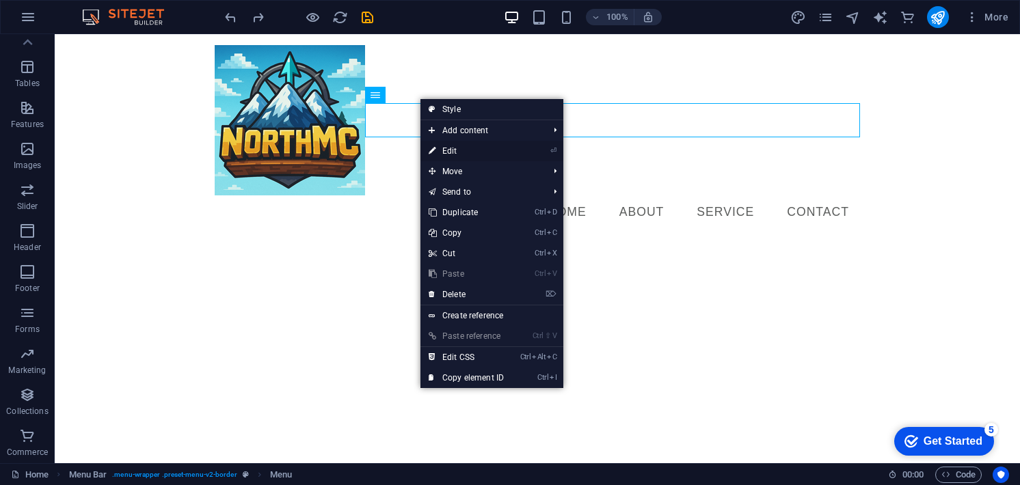
click at [460, 151] on link "⏎ Edit" at bounding box center [466, 151] width 92 height 21
select select
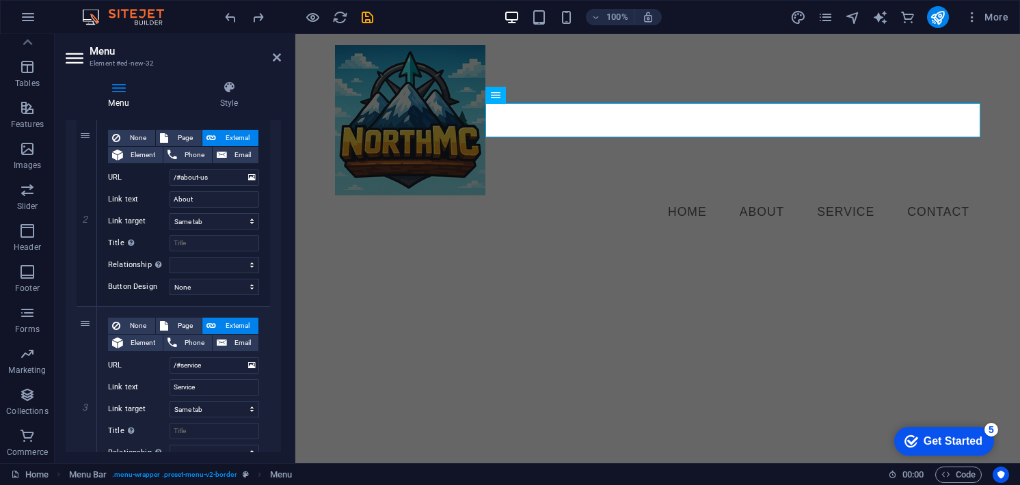
scroll to position [109, 0]
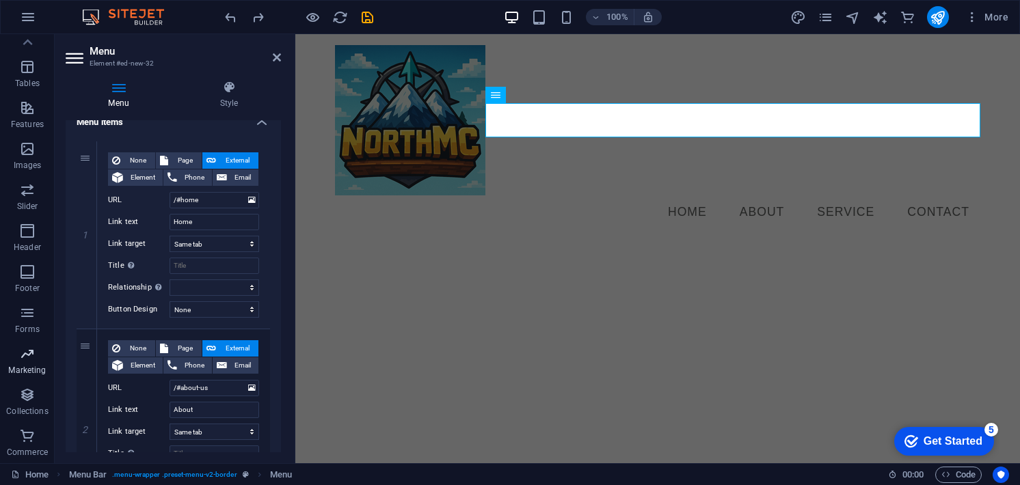
click at [42, 345] on button "Marketing" at bounding box center [27, 360] width 55 height 41
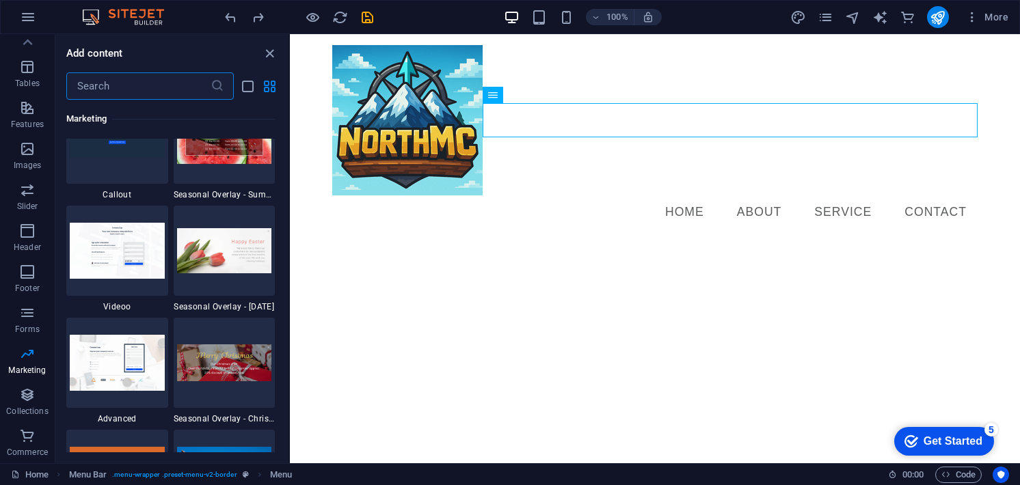
scroll to position [11405, 0]
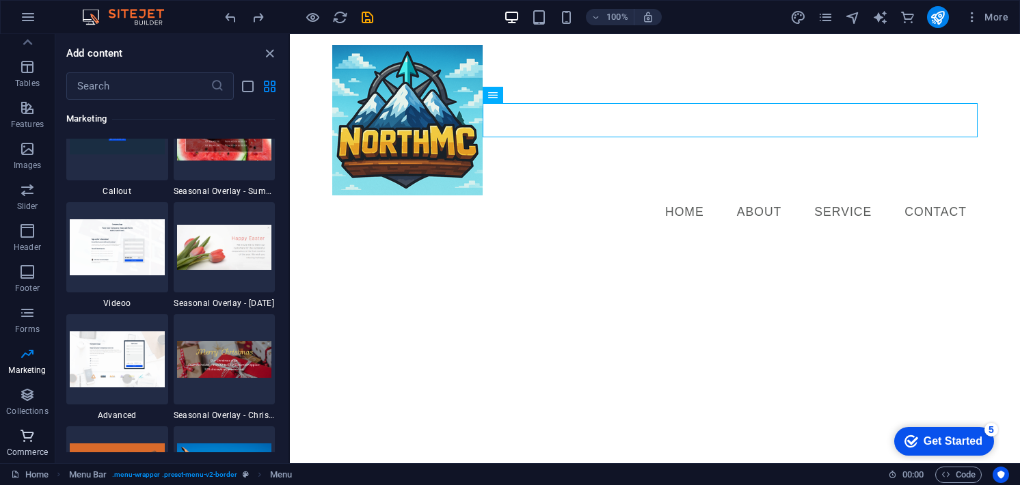
click at [30, 439] on icon "button" at bounding box center [27, 436] width 16 height 16
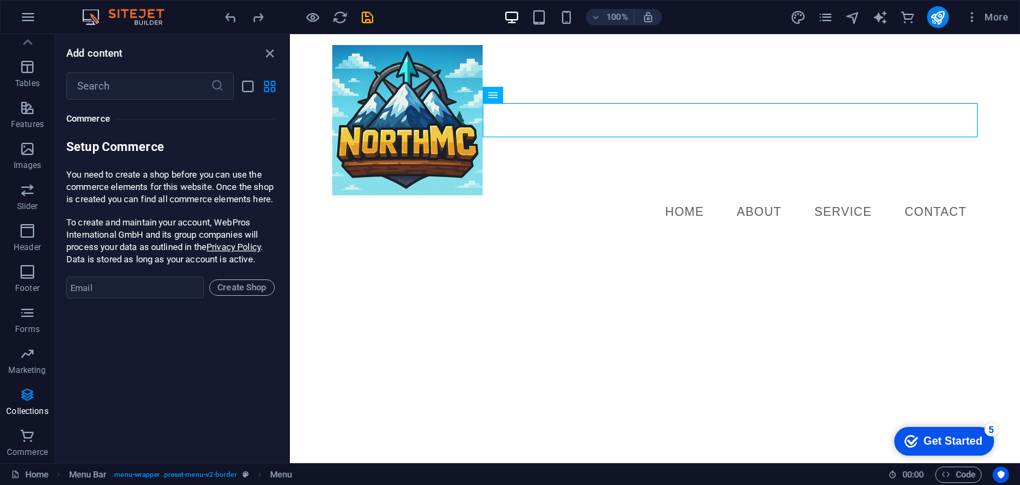
scroll to position [13170, 0]
click at [159, 299] on input "email" at bounding box center [134, 288] width 137 height 22
type input "elmer.rosson@gmail.com"
click at [242, 296] on span "Create Shop" at bounding box center [241, 288] width 53 height 16
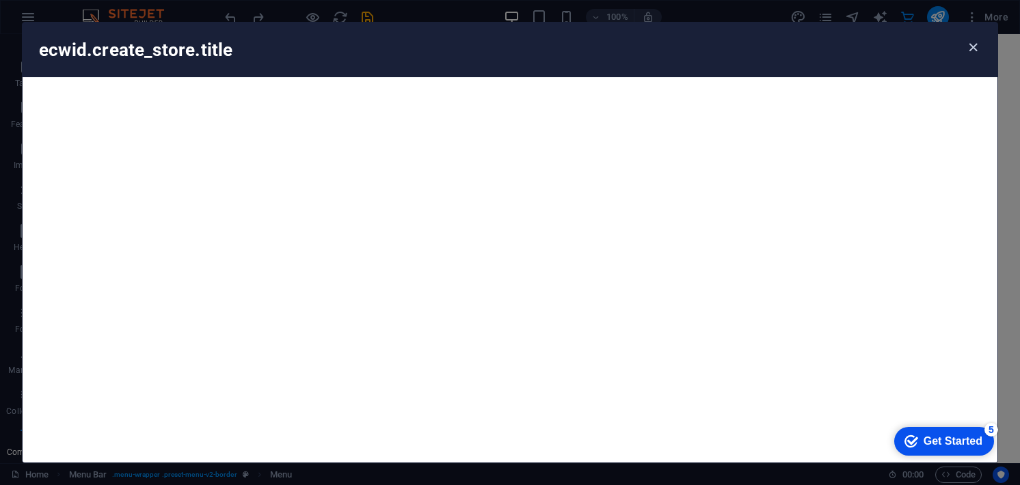
click at [968, 44] on icon "button" at bounding box center [973, 48] width 16 height 16
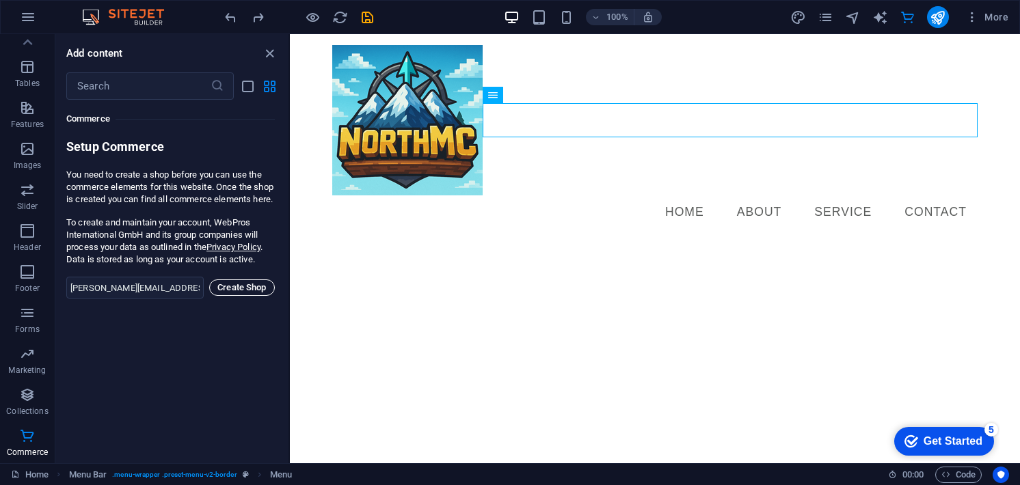
click at [240, 296] on span "Create Shop" at bounding box center [241, 288] width 53 height 16
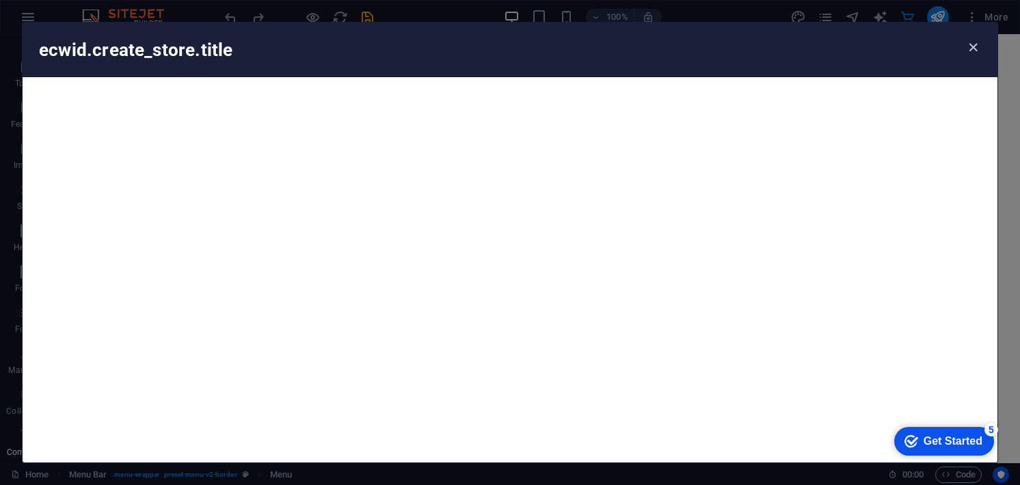
click at [976, 42] on icon "button" at bounding box center [973, 48] width 16 height 16
